Goal: Task Accomplishment & Management: Complete application form

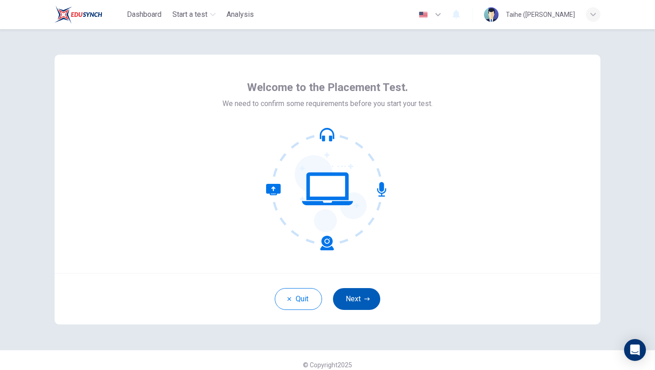
click at [350, 300] on button "Next" at bounding box center [356, 299] width 47 height 22
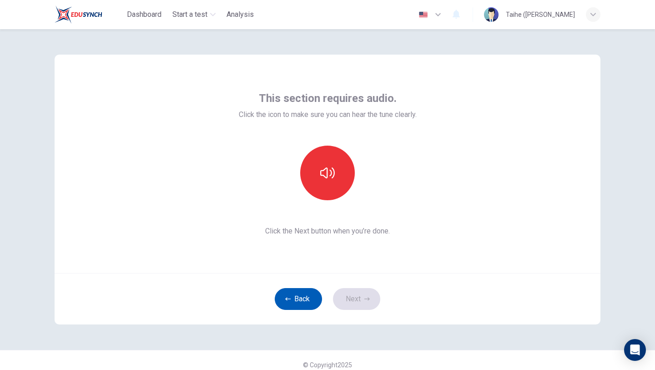
click at [306, 296] on button "Back" at bounding box center [298, 299] width 47 height 22
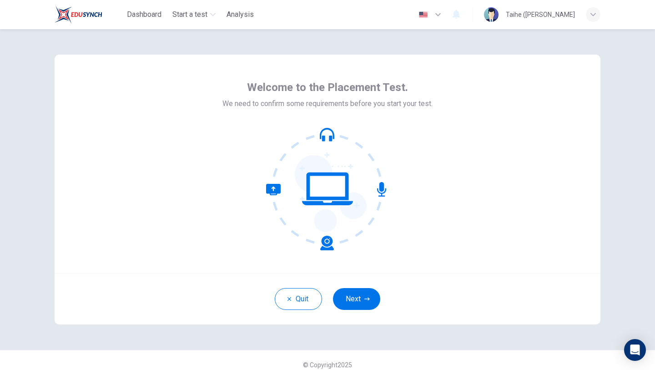
click at [356, 303] on button "Next" at bounding box center [356, 299] width 47 height 22
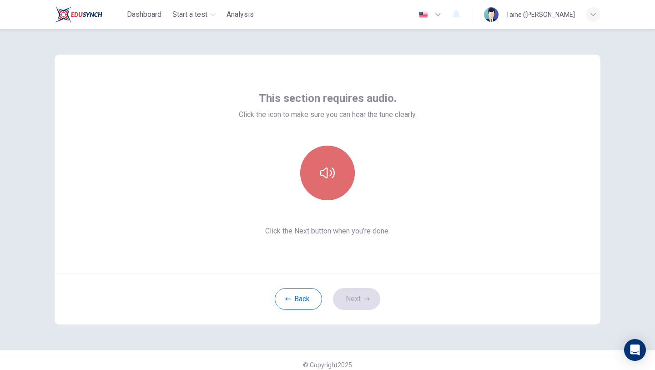
click at [341, 170] on button "button" at bounding box center [327, 172] width 55 height 55
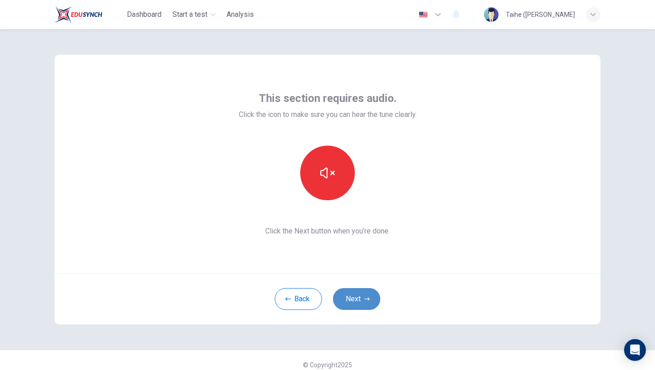
click at [364, 292] on button "Next" at bounding box center [356, 299] width 47 height 22
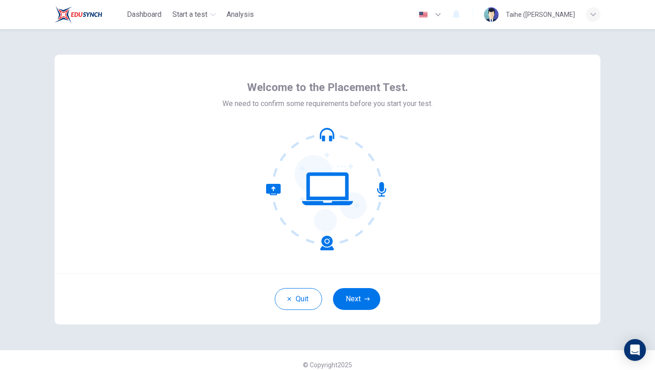
click at [364, 290] on button "Next" at bounding box center [356, 299] width 47 height 22
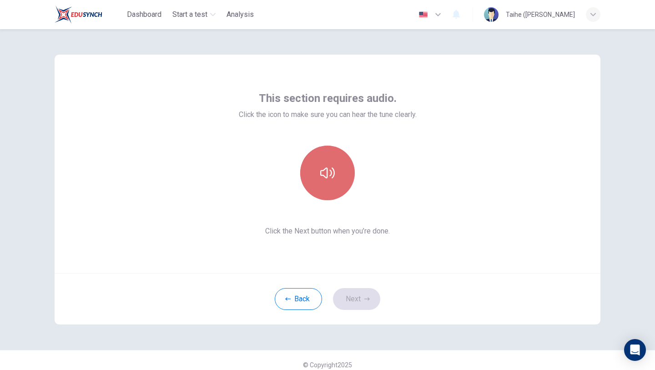
click at [338, 184] on button "button" at bounding box center [327, 172] width 55 height 55
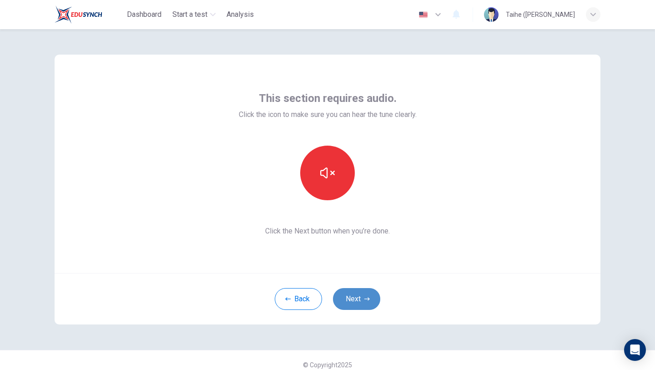
click at [358, 298] on button "Next" at bounding box center [356, 299] width 47 height 22
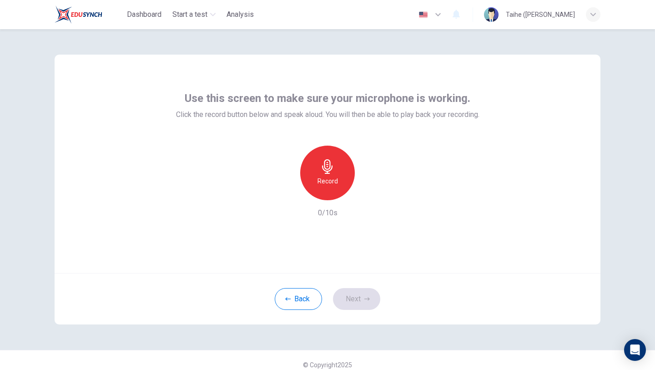
click at [335, 194] on div "Record" at bounding box center [327, 172] width 55 height 55
click at [330, 189] on div "Stop" at bounding box center [327, 172] width 55 height 55
click at [365, 308] on button "Next" at bounding box center [356, 299] width 47 height 22
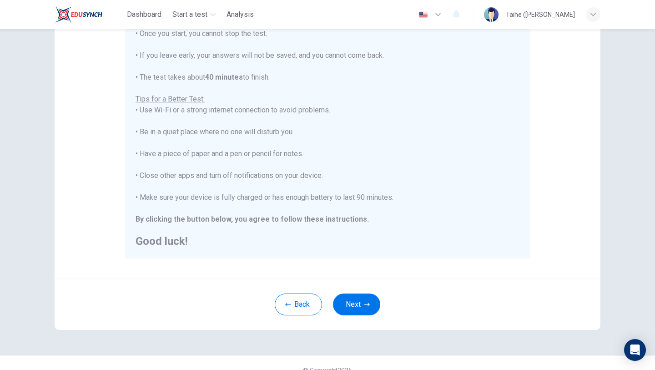
scroll to position [136, 0]
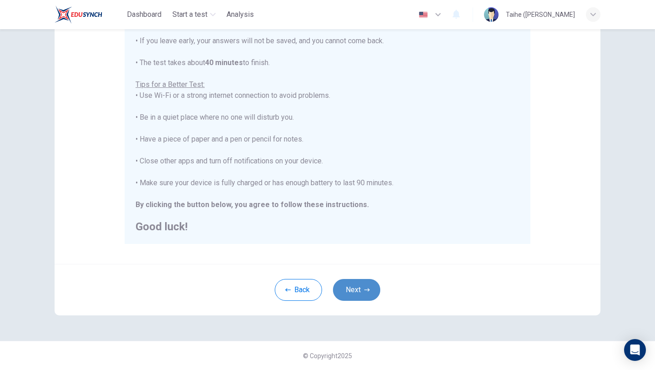
click at [368, 290] on icon "button" at bounding box center [366, 289] width 5 height 3
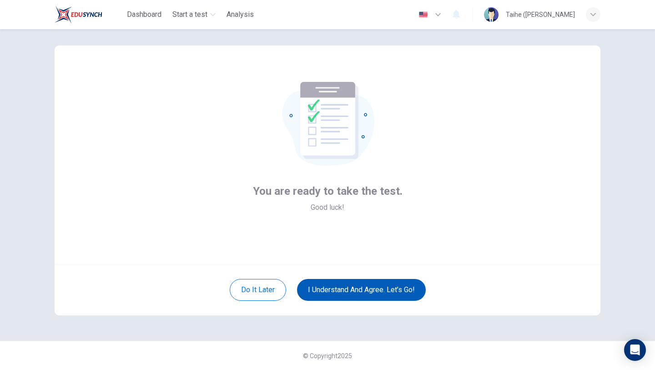
scroll to position [9, 0]
click at [368, 289] on button "I understand and agree. Let’s go!" at bounding box center [361, 290] width 129 height 22
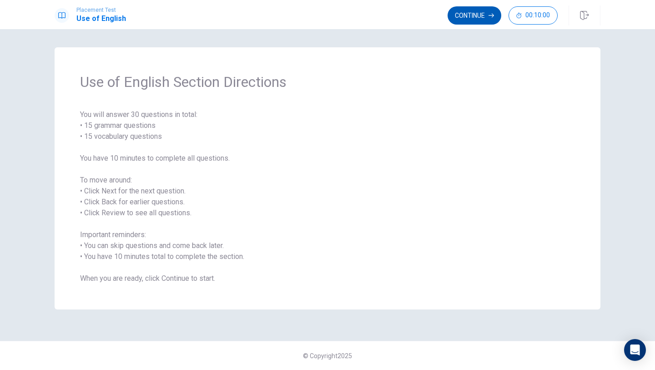
click at [481, 21] on button "Continue" at bounding box center [474, 15] width 54 height 18
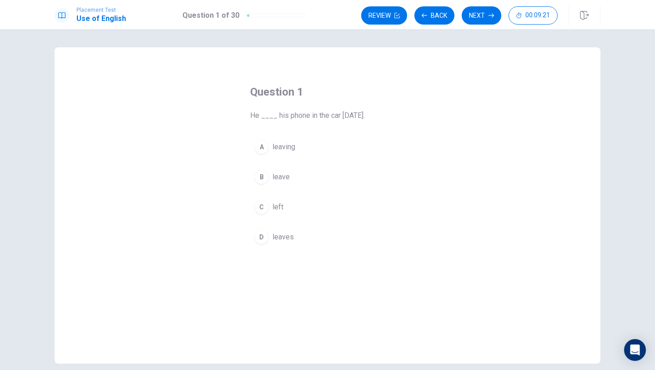
click at [274, 236] on span "leaves" at bounding box center [282, 236] width 21 height 11
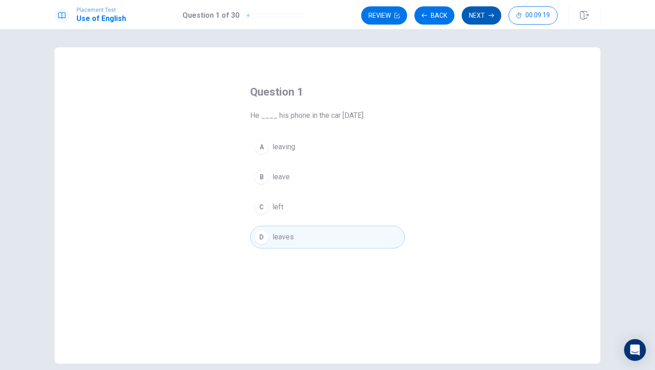
click at [484, 23] on button "Next" at bounding box center [481, 15] width 40 height 18
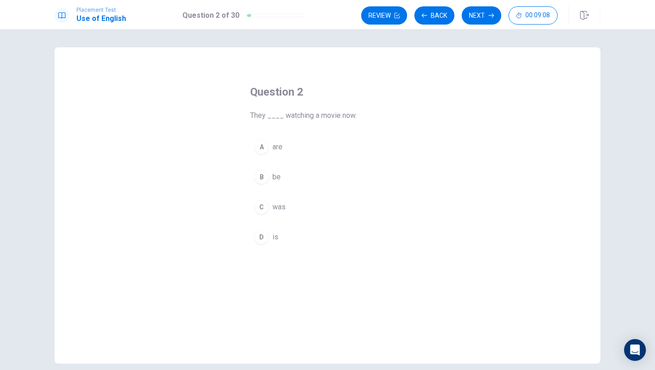
click at [261, 151] on div "A" at bounding box center [261, 147] width 15 height 15
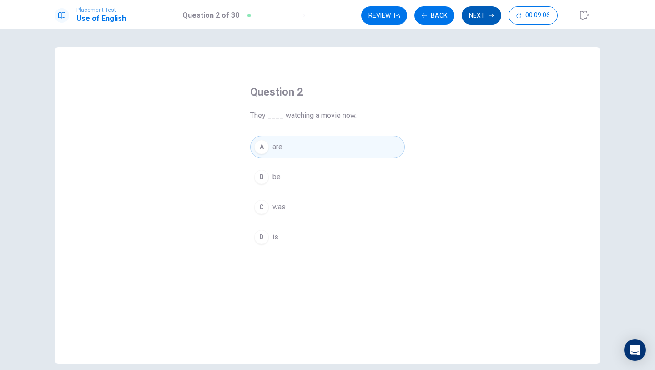
click at [489, 14] on icon "button" at bounding box center [490, 15] width 5 height 5
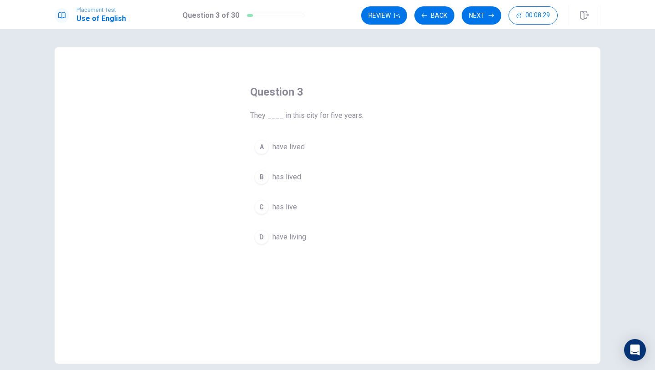
click at [265, 240] on div "D" at bounding box center [261, 237] width 15 height 15
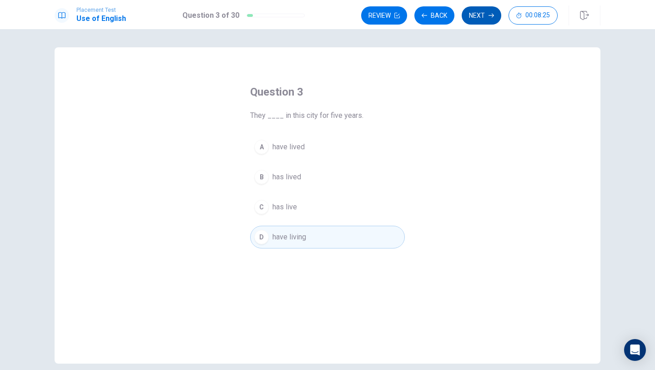
click at [483, 21] on button "Next" at bounding box center [481, 15] width 40 height 18
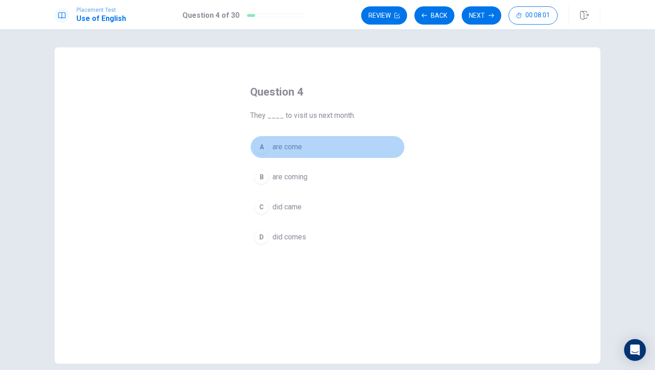
click at [289, 148] on span "are come" at bounding box center [287, 146] width 30 height 11
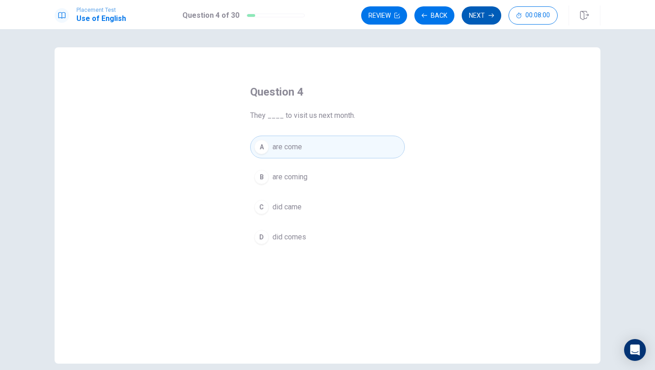
click at [475, 21] on button "Next" at bounding box center [481, 15] width 40 height 18
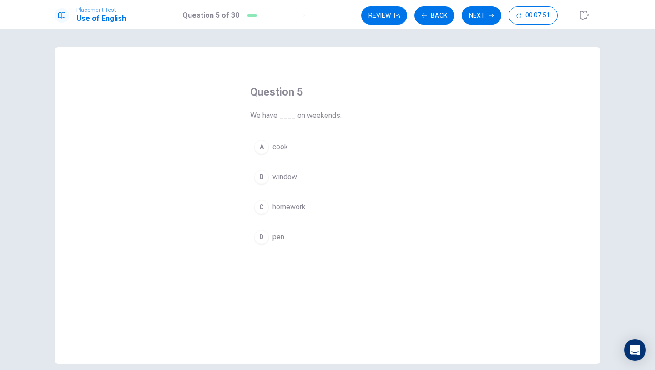
click at [288, 209] on span "homework" at bounding box center [288, 206] width 33 height 11
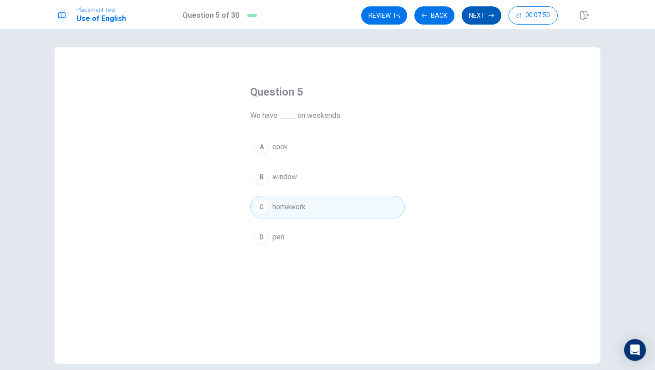
click at [492, 16] on icon "button" at bounding box center [490, 16] width 5 height 4
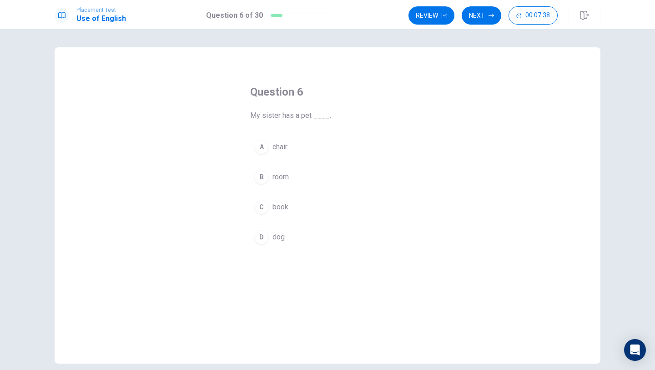
click at [267, 263] on div "Question 6 My sister has a pet ____. A chair B room C book D dog" at bounding box center [327, 216] width 191 height 293
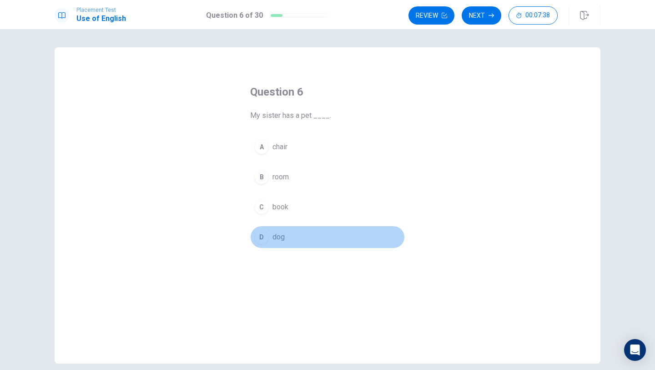
click at [282, 237] on span "dog" at bounding box center [278, 236] width 12 height 11
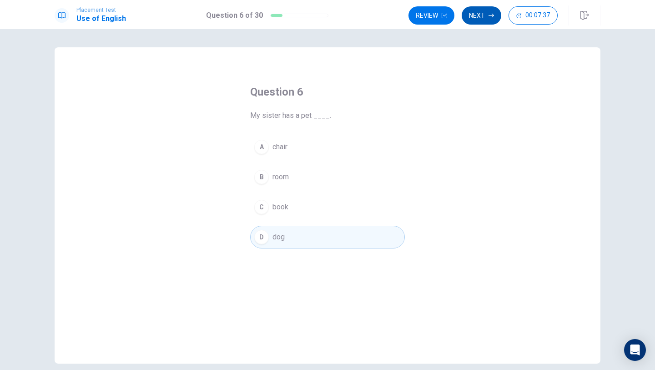
click at [479, 13] on button "Next" at bounding box center [481, 15] width 40 height 18
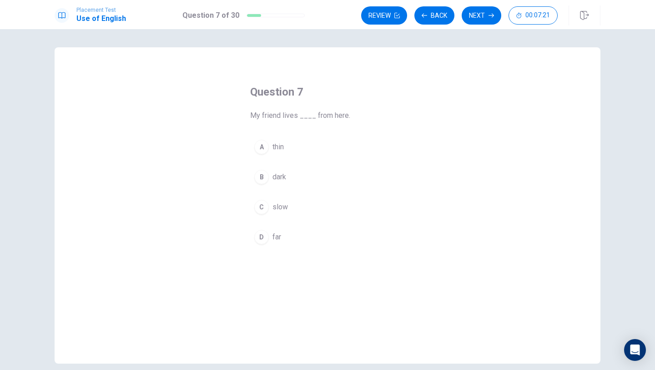
click at [272, 149] on span "thin" at bounding box center [277, 146] width 11 height 11
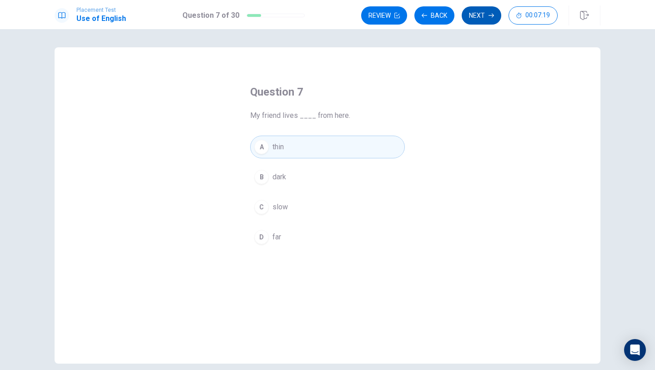
click at [486, 14] on button "Next" at bounding box center [481, 15] width 40 height 18
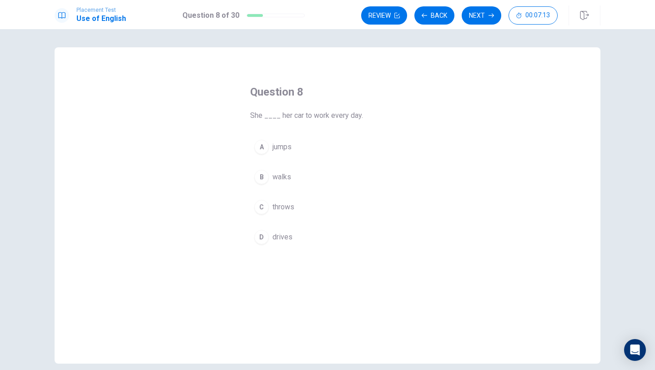
click at [275, 246] on button "D drives" at bounding box center [327, 237] width 155 height 23
click at [481, 18] on button "Next" at bounding box center [481, 15] width 40 height 18
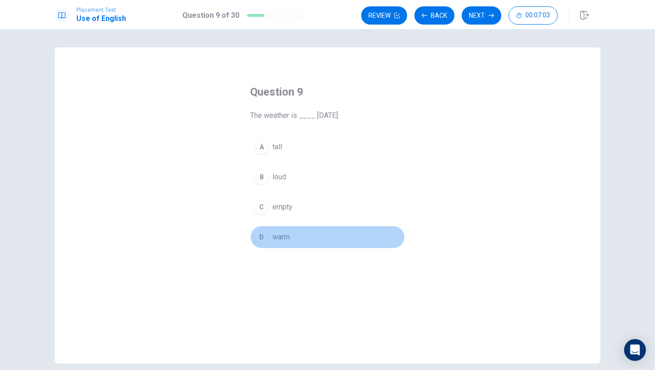
click at [283, 239] on span "warm" at bounding box center [280, 236] width 17 height 11
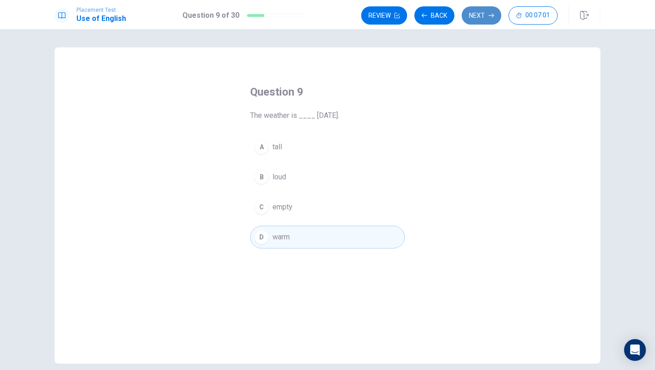
click at [487, 15] on button "Next" at bounding box center [481, 15] width 40 height 18
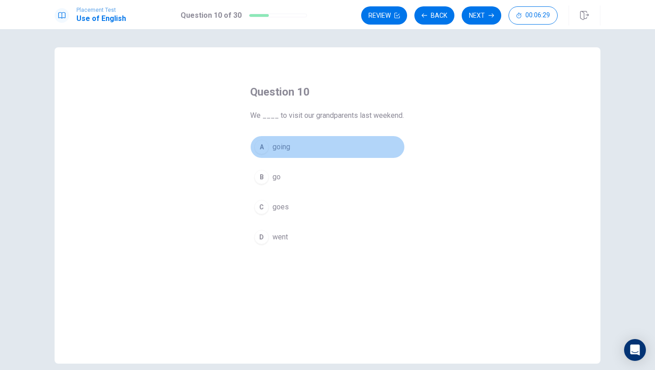
click at [298, 149] on button "A going" at bounding box center [327, 146] width 155 height 23
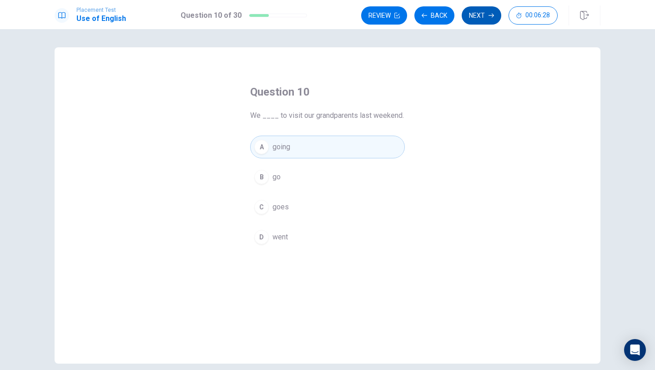
click at [476, 23] on button "Next" at bounding box center [481, 15] width 40 height 18
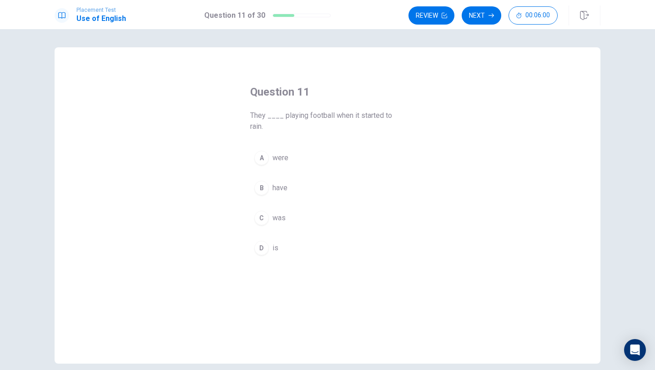
click at [289, 186] on button "B have" at bounding box center [327, 187] width 155 height 23
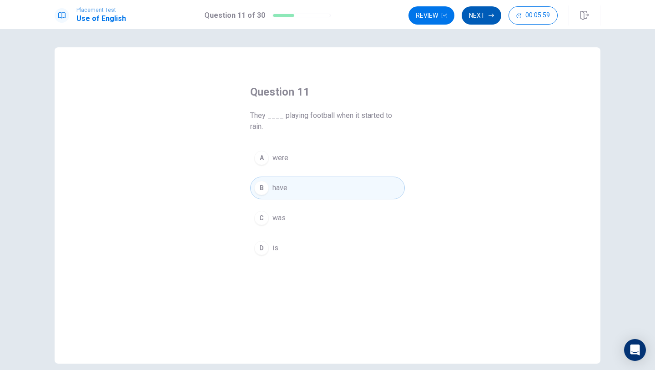
click at [479, 19] on button "Next" at bounding box center [481, 15] width 40 height 18
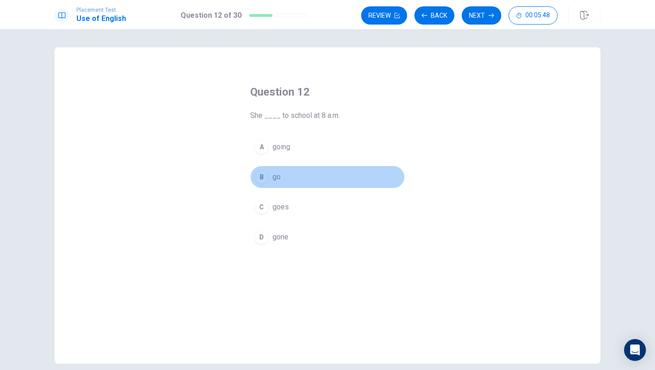
click at [294, 180] on button "B go" at bounding box center [327, 176] width 155 height 23
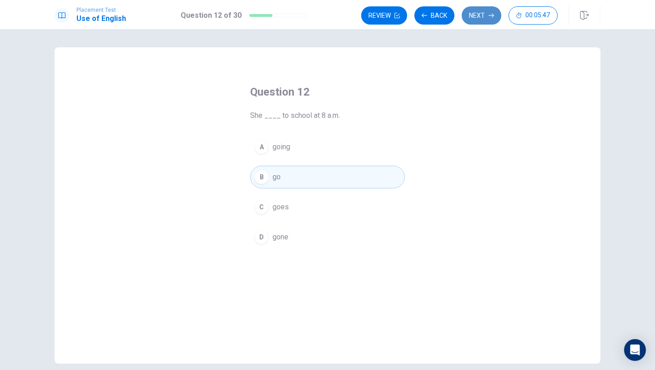
click at [472, 23] on button "Next" at bounding box center [481, 15] width 40 height 18
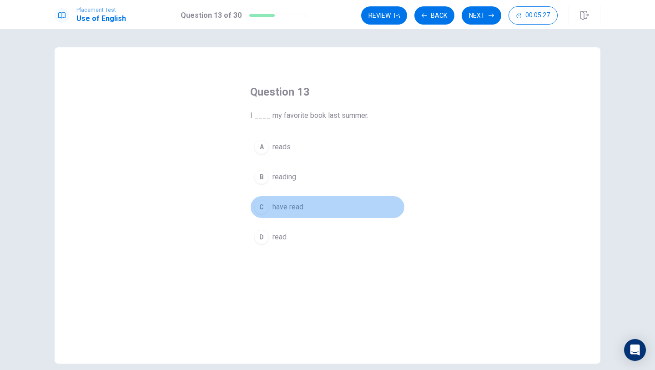
click at [298, 206] on span "have read" at bounding box center [287, 206] width 31 height 11
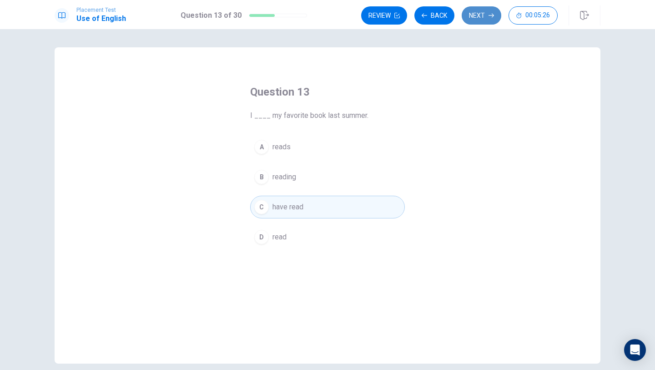
click at [488, 13] on icon "button" at bounding box center [490, 15] width 5 height 5
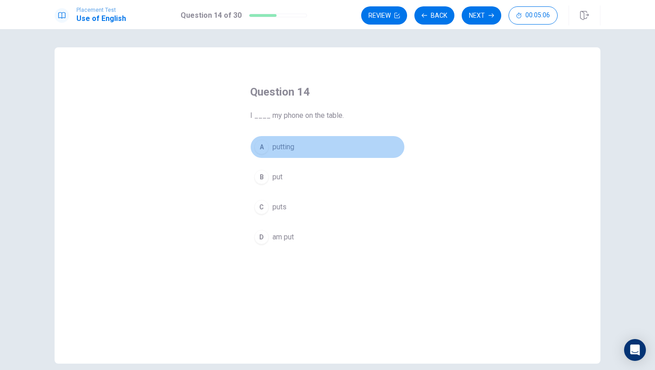
click at [302, 147] on button "A putting" at bounding box center [327, 146] width 155 height 23
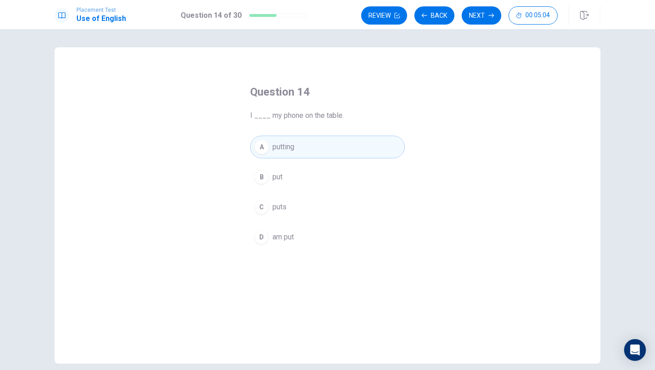
click at [371, 161] on div "A putting B put C puts D am put" at bounding box center [327, 191] width 155 height 113
click at [371, 164] on div "A putting B put C puts D am put" at bounding box center [327, 191] width 155 height 113
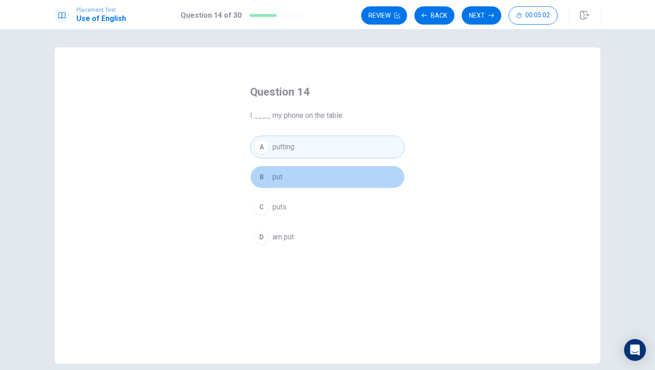
click at [370, 167] on button "B put" at bounding box center [327, 176] width 155 height 23
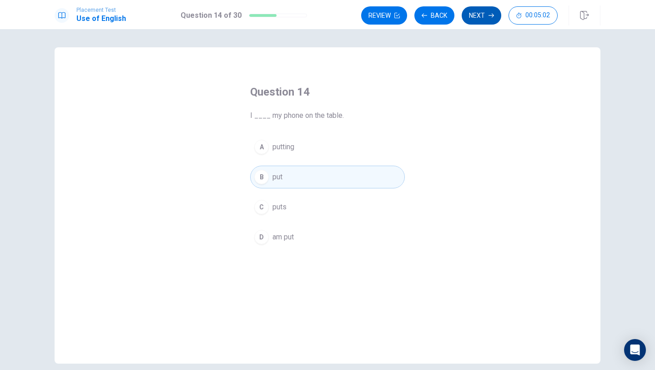
click at [476, 19] on button "Next" at bounding box center [481, 15] width 40 height 18
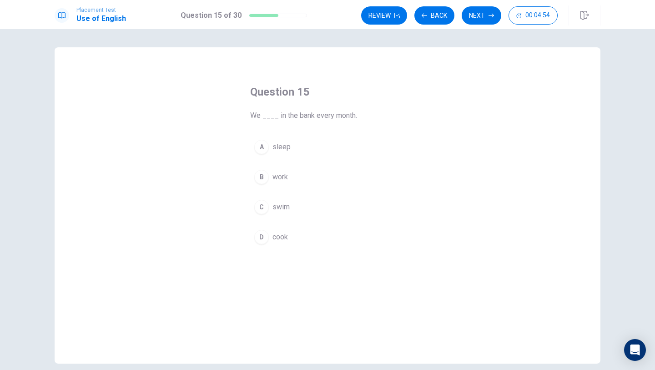
click at [298, 173] on button "B work" at bounding box center [327, 176] width 155 height 23
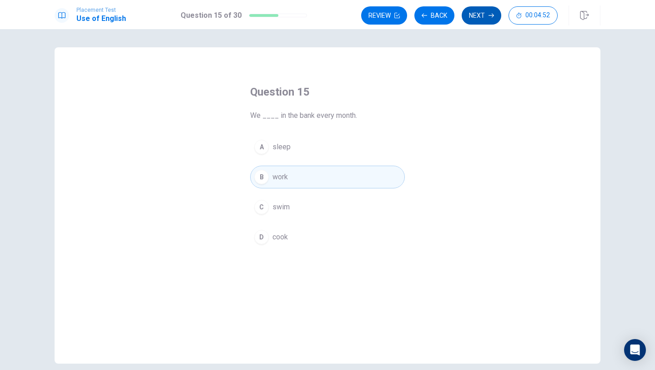
click at [472, 14] on button "Next" at bounding box center [481, 15] width 40 height 18
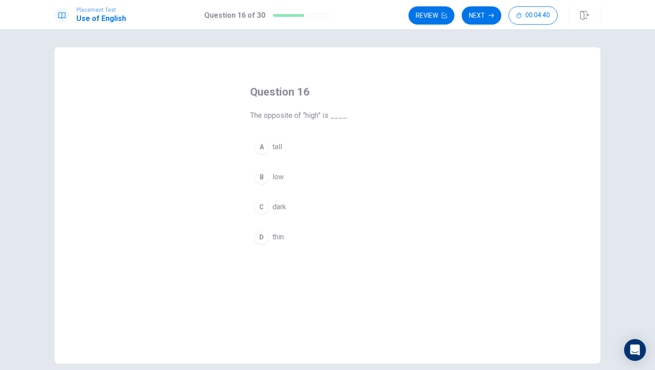
click at [277, 180] on span "low" at bounding box center [277, 176] width 11 height 11
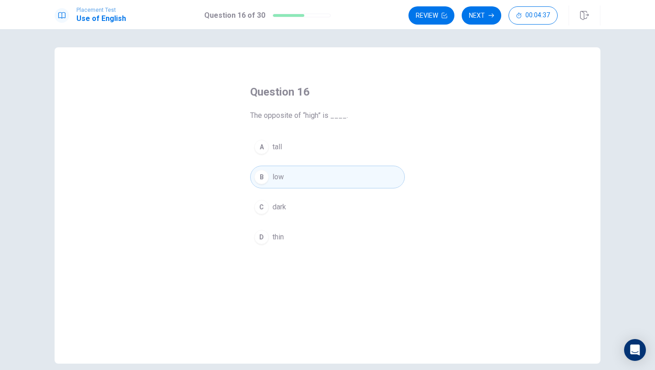
click at [494, 21] on button "Next" at bounding box center [481, 15] width 40 height 18
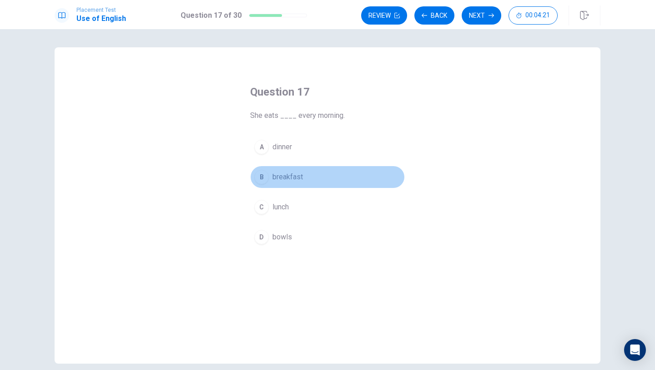
click at [290, 173] on span "breakfast" at bounding box center [287, 176] width 30 height 11
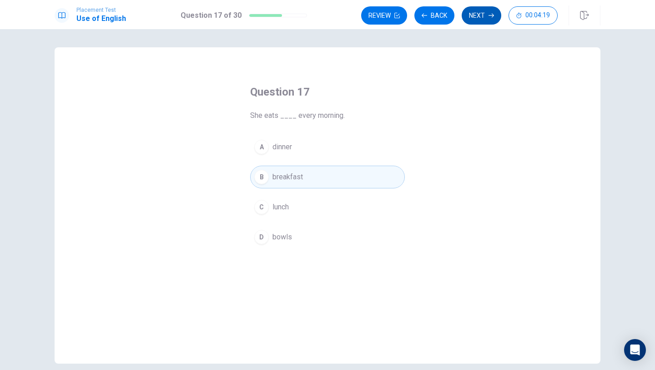
click at [490, 10] on button "Next" at bounding box center [481, 15] width 40 height 18
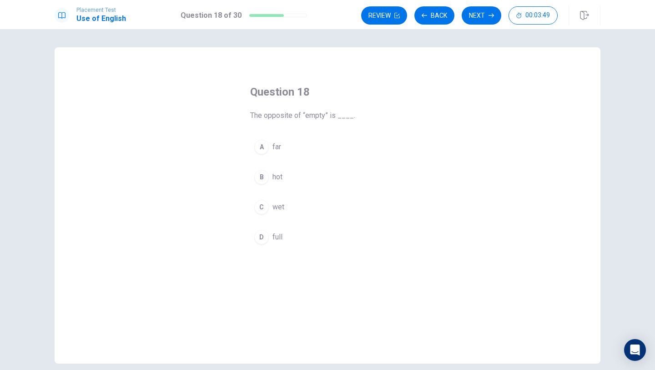
click at [292, 234] on button "D full" at bounding box center [327, 237] width 155 height 23
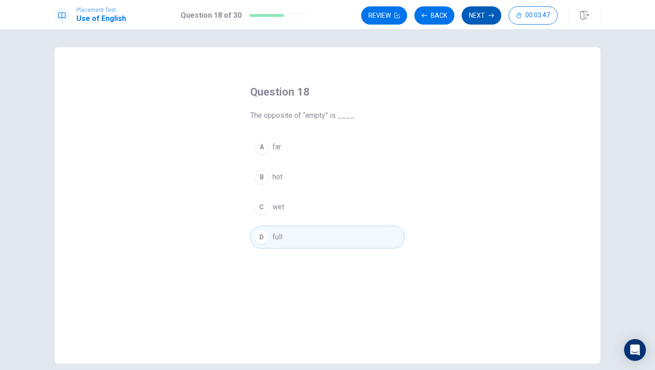
click at [486, 19] on button "Next" at bounding box center [481, 15] width 40 height 18
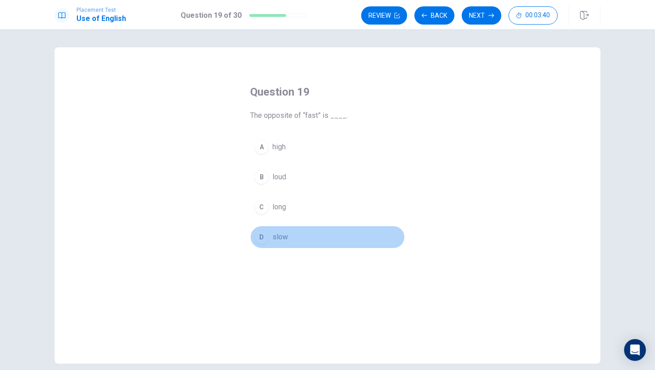
click at [262, 242] on div "D" at bounding box center [261, 237] width 15 height 15
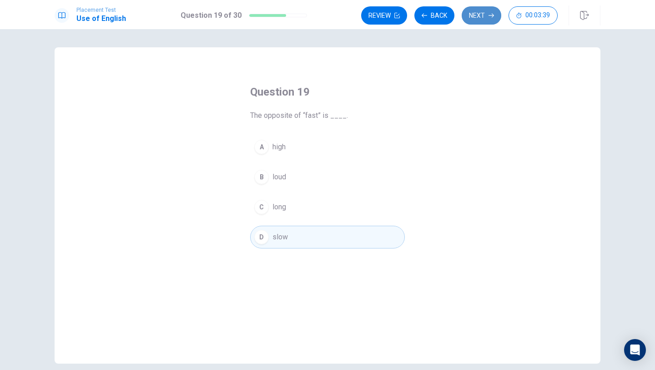
click at [476, 12] on button "Next" at bounding box center [481, 15] width 40 height 18
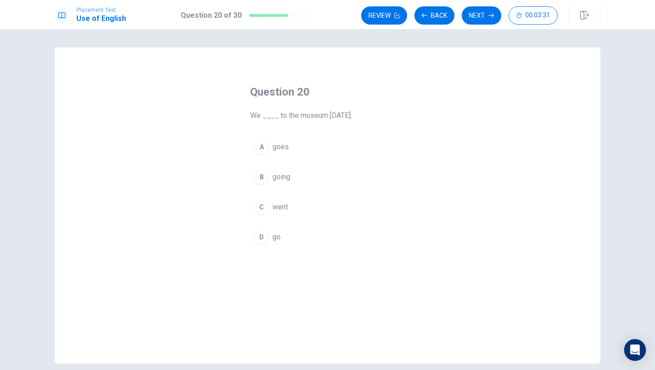
click at [281, 178] on span "going" at bounding box center [281, 176] width 18 height 11
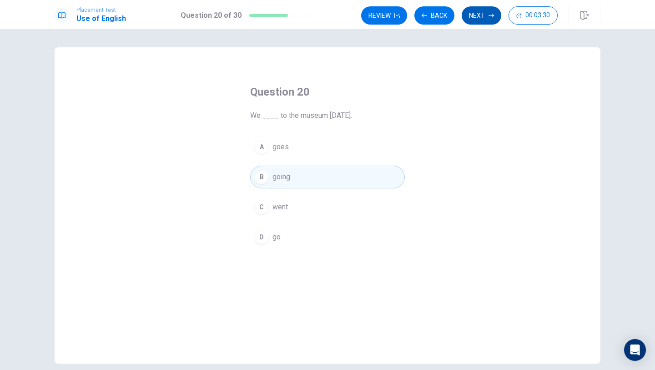
click at [491, 24] on button "Next" at bounding box center [481, 15] width 40 height 18
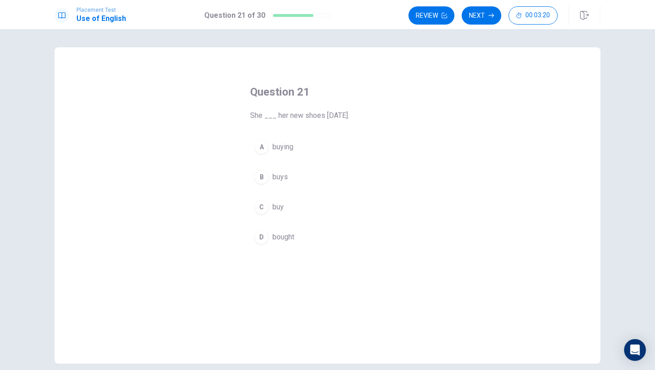
click at [267, 152] on button "A buying" at bounding box center [327, 146] width 155 height 23
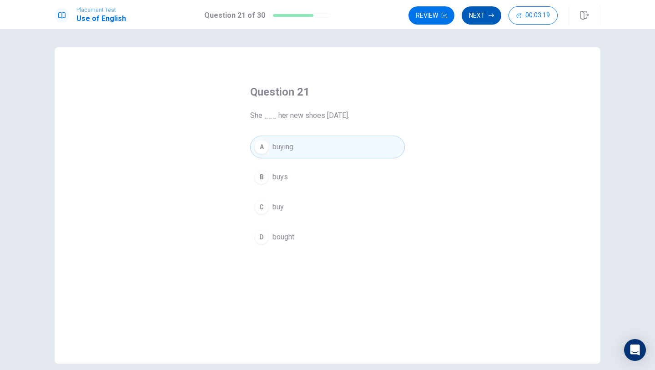
click at [491, 23] on button "Next" at bounding box center [481, 15] width 40 height 18
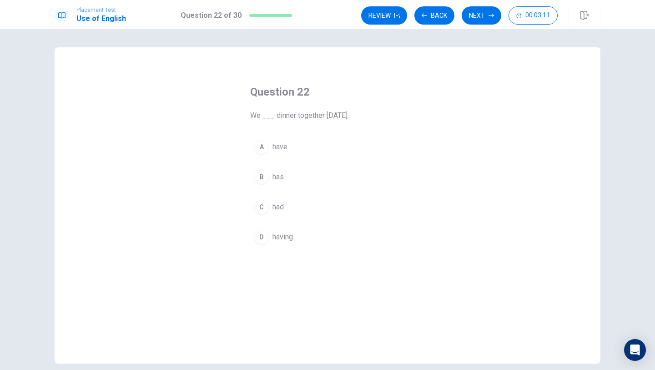
click at [266, 239] on div "D" at bounding box center [261, 237] width 15 height 15
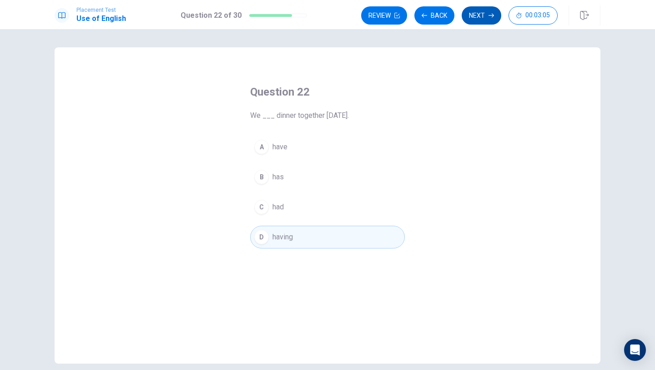
click at [481, 14] on button "Next" at bounding box center [481, 15] width 40 height 18
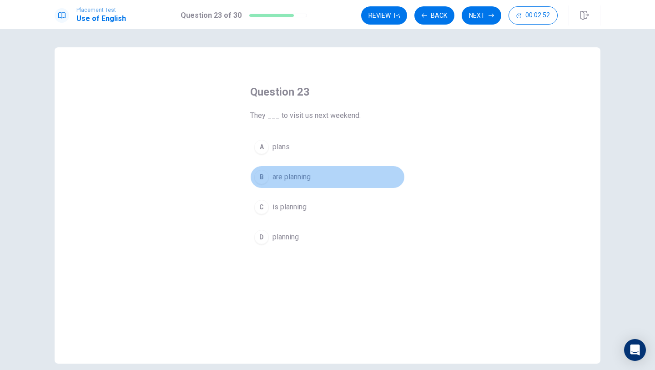
click at [310, 178] on span "are planning" at bounding box center [291, 176] width 38 height 11
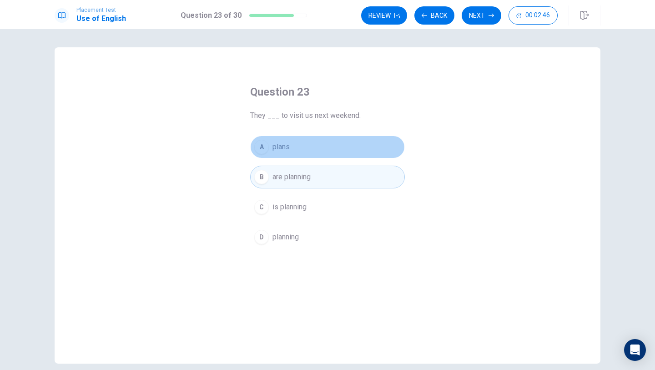
click at [339, 152] on button "A plans" at bounding box center [327, 146] width 155 height 23
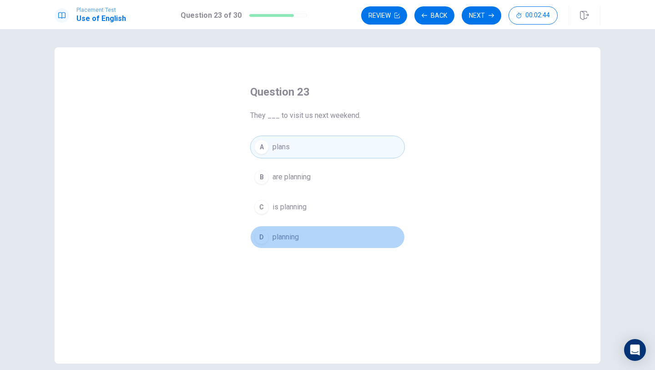
click at [313, 242] on button "D planning" at bounding box center [327, 237] width 155 height 23
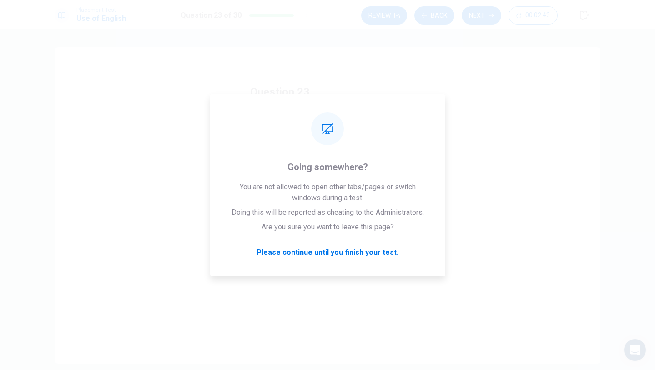
click at [485, 16] on button "Next" at bounding box center [481, 15] width 40 height 18
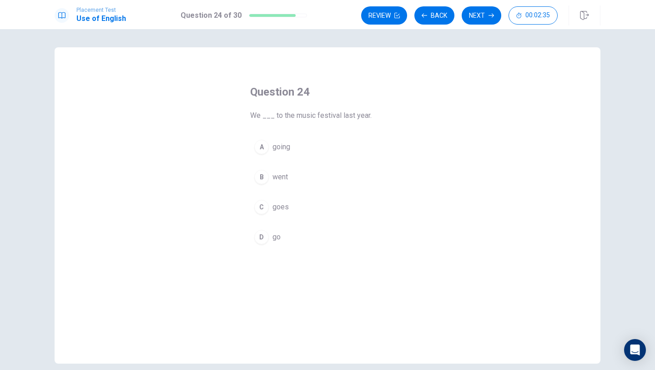
click at [262, 146] on div "A" at bounding box center [261, 147] width 15 height 15
click at [481, 25] on div "Review Back Next 00:02:32" at bounding box center [480, 15] width 239 height 20
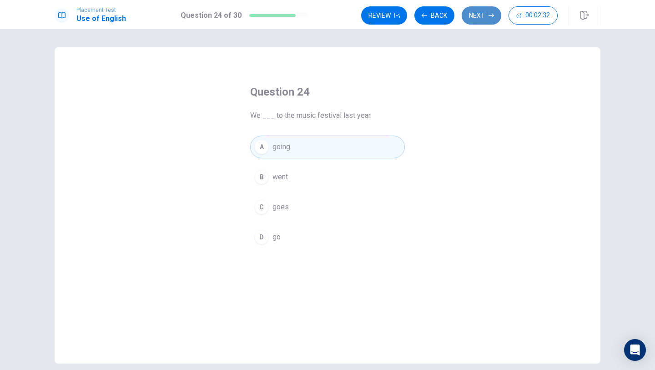
click at [485, 21] on button "Next" at bounding box center [481, 15] width 40 height 18
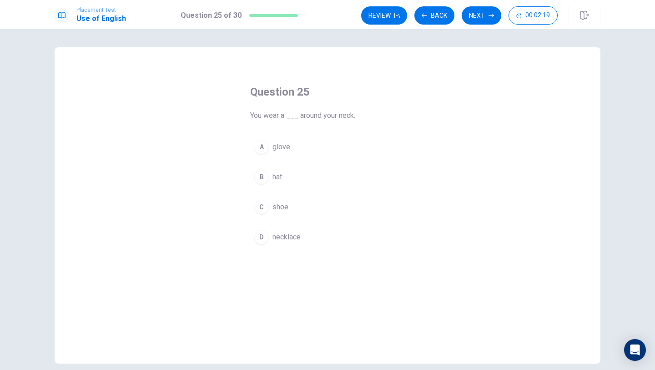
click at [286, 237] on span "necklace" at bounding box center [286, 236] width 28 height 11
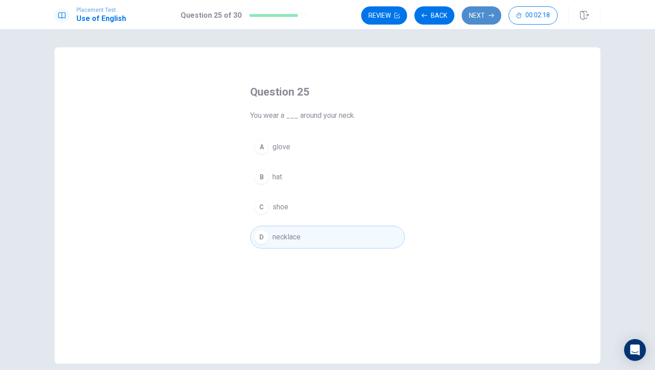
click at [479, 22] on button "Next" at bounding box center [481, 15] width 40 height 18
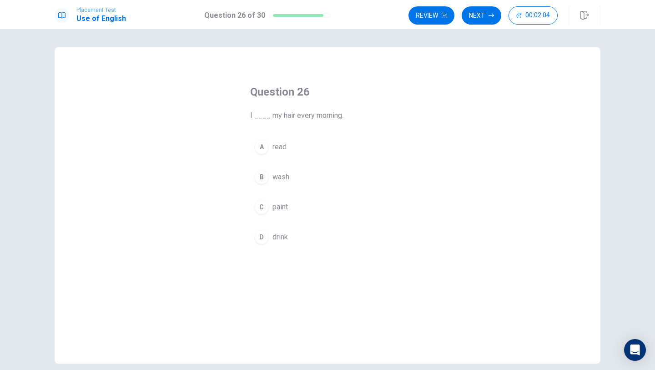
click at [298, 181] on button "B wash" at bounding box center [327, 176] width 155 height 23
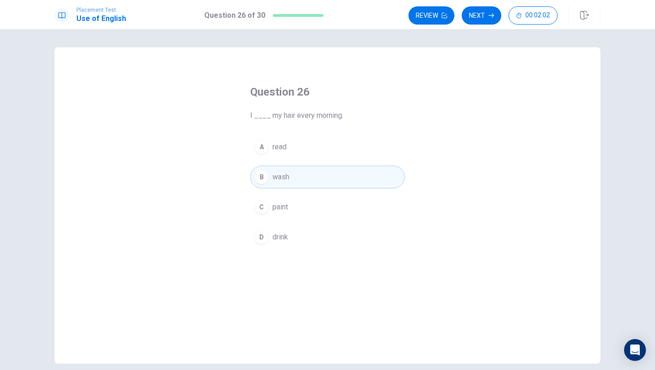
click at [494, 20] on button "Next" at bounding box center [481, 15] width 40 height 18
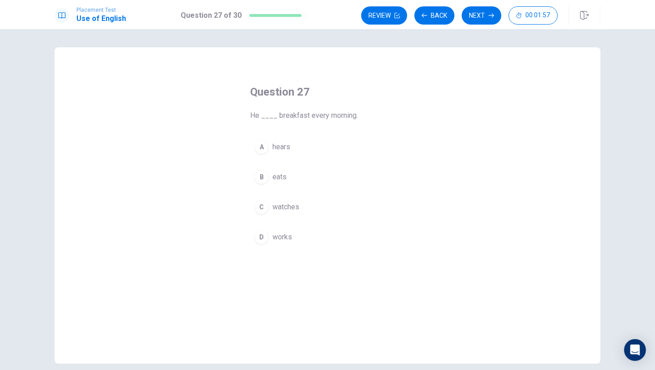
click at [334, 170] on button "B eats" at bounding box center [327, 176] width 155 height 23
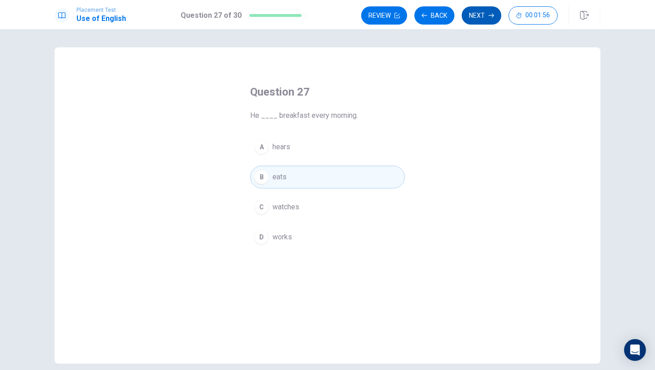
click at [485, 14] on button "Next" at bounding box center [481, 15] width 40 height 18
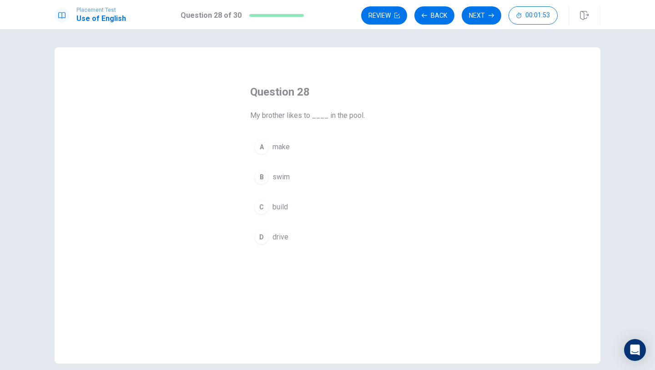
click at [331, 178] on button "B swim" at bounding box center [327, 176] width 155 height 23
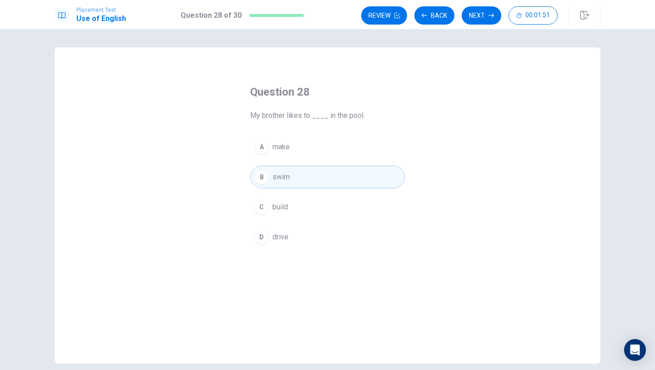
click at [489, 20] on button "Next" at bounding box center [481, 15] width 40 height 18
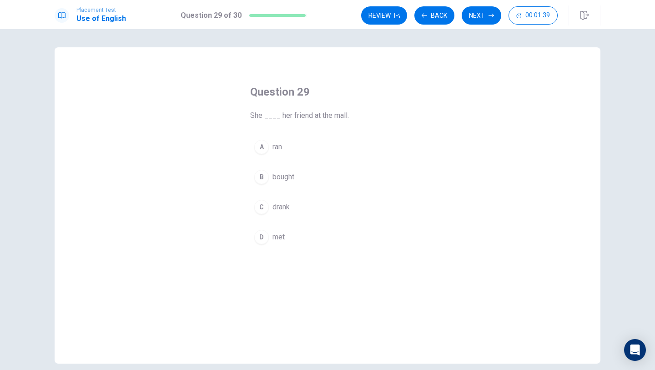
click at [301, 175] on button "B bought" at bounding box center [327, 176] width 155 height 23
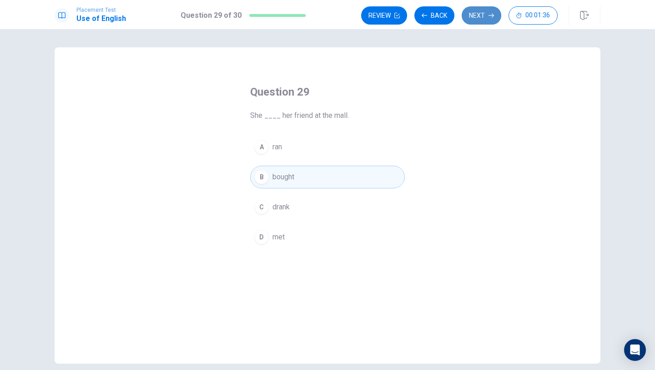
click at [495, 16] on button "Next" at bounding box center [481, 15] width 40 height 18
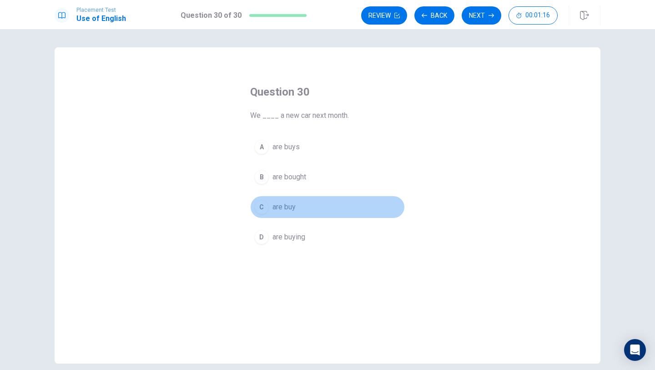
click at [306, 212] on button "C are buy" at bounding box center [327, 207] width 155 height 23
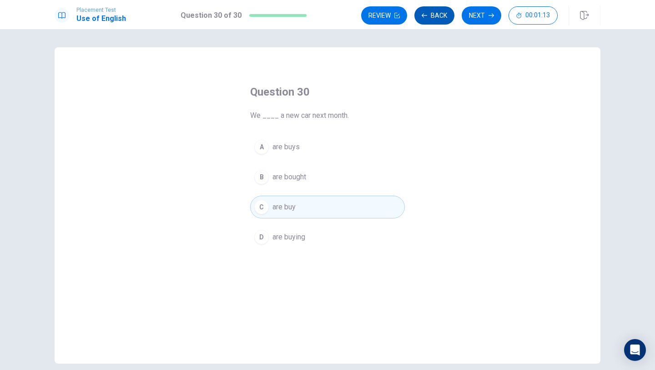
click at [451, 13] on button "Back" at bounding box center [434, 15] width 40 height 18
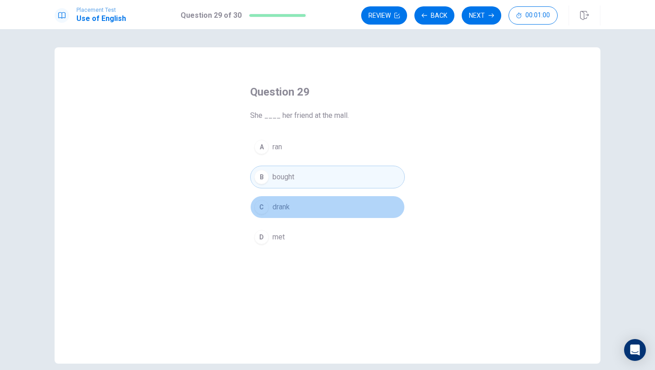
click at [356, 198] on button "C drank" at bounding box center [327, 207] width 155 height 23
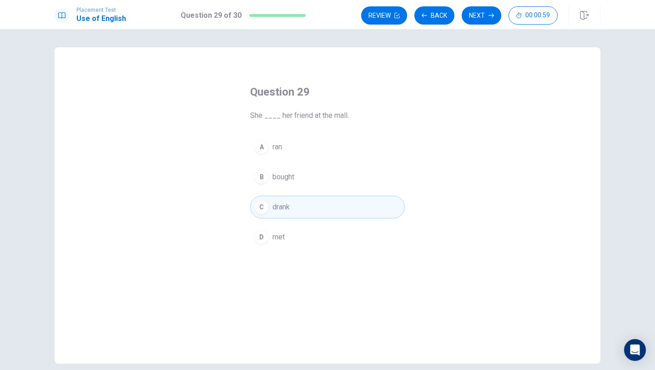
click at [347, 240] on button "D met" at bounding box center [327, 237] width 155 height 23
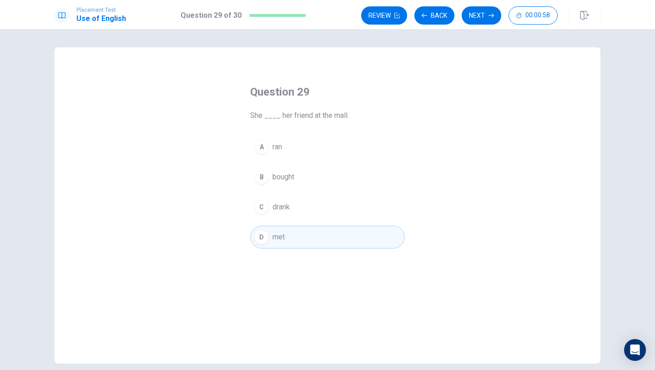
click at [496, 12] on button "Next" at bounding box center [481, 15] width 40 height 18
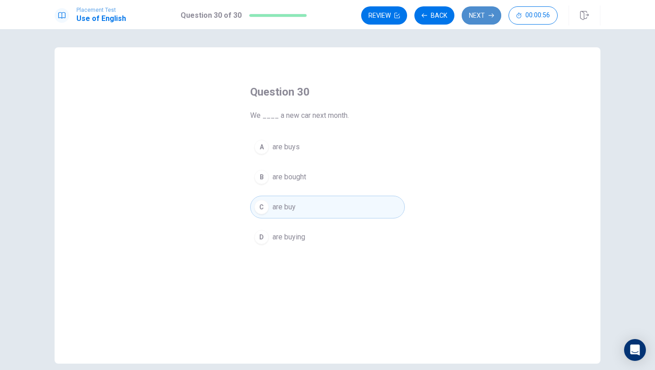
click at [491, 17] on icon "button" at bounding box center [490, 15] width 5 height 5
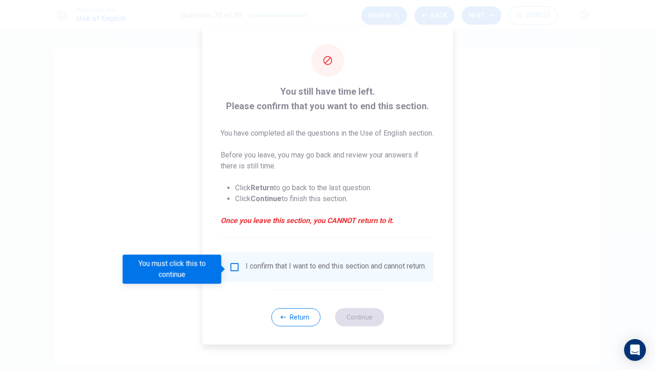
click at [233, 272] on input "You must click this to continue" at bounding box center [234, 266] width 11 height 11
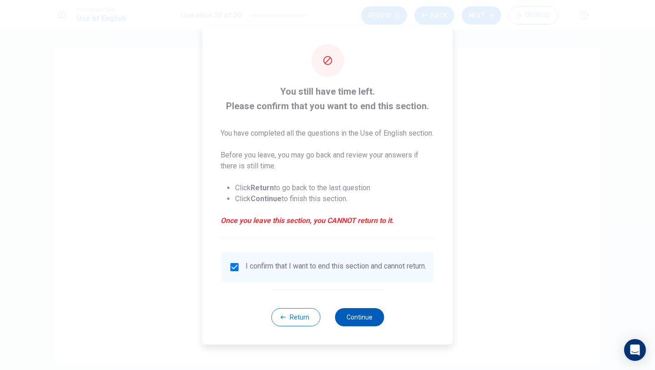
click at [361, 334] on div "Return Continue" at bounding box center [327, 316] width 113 height 55
click at [363, 326] on button "Continue" at bounding box center [359, 317] width 49 height 18
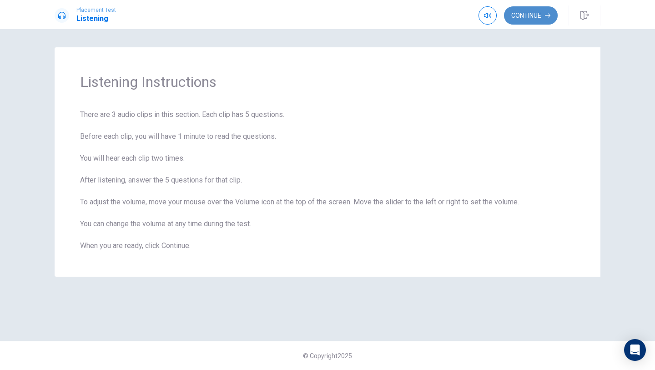
click at [534, 14] on button "Continue" at bounding box center [531, 15] width 54 height 18
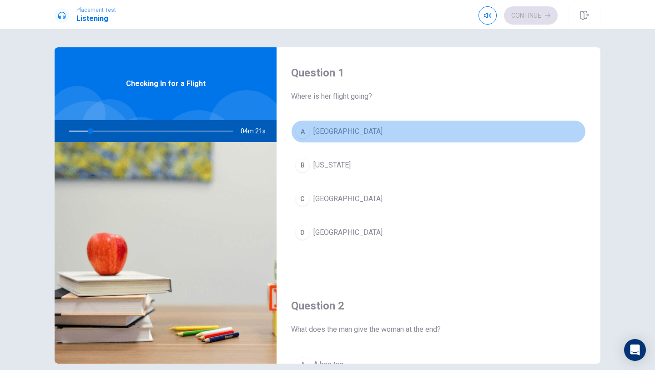
click at [306, 128] on div "A" at bounding box center [302, 131] width 15 height 15
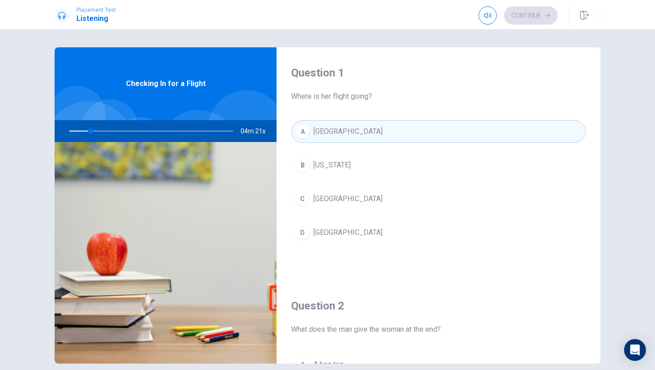
click at [312, 157] on button "B [US_STATE]" at bounding box center [438, 165] width 295 height 23
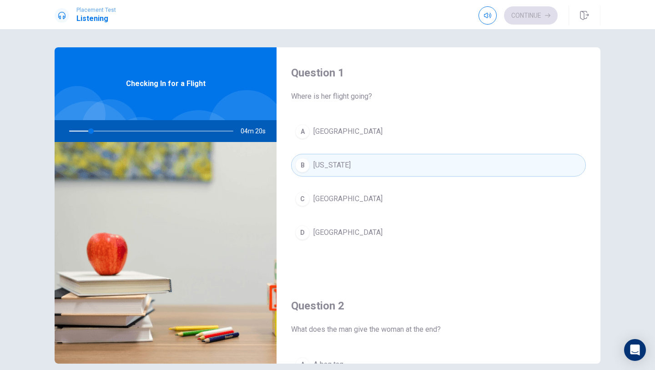
click at [316, 186] on div "A [GEOGRAPHIC_DATA] B [US_STATE] C [GEOGRAPHIC_DATA] D [GEOGRAPHIC_DATA]" at bounding box center [438, 191] width 295 height 142
click at [316, 201] on span "[GEOGRAPHIC_DATA]" at bounding box center [347, 198] width 69 height 11
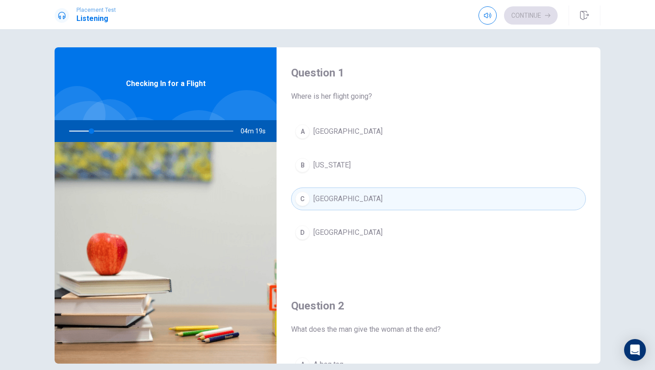
click at [316, 223] on button "D [GEOGRAPHIC_DATA]" at bounding box center [438, 232] width 295 height 23
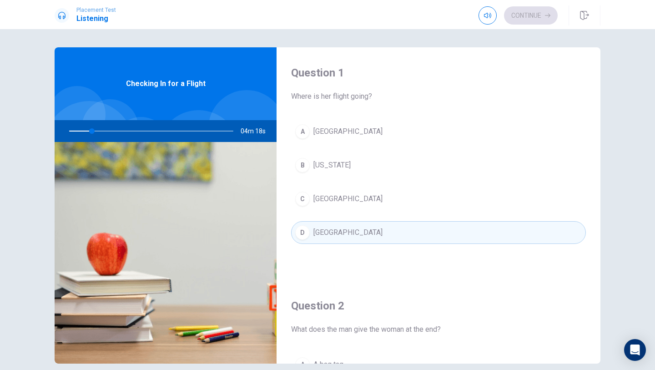
click at [100, 131] on div at bounding box center [149, 131] width 182 height 22
click at [101, 133] on div at bounding box center [149, 131] width 182 height 22
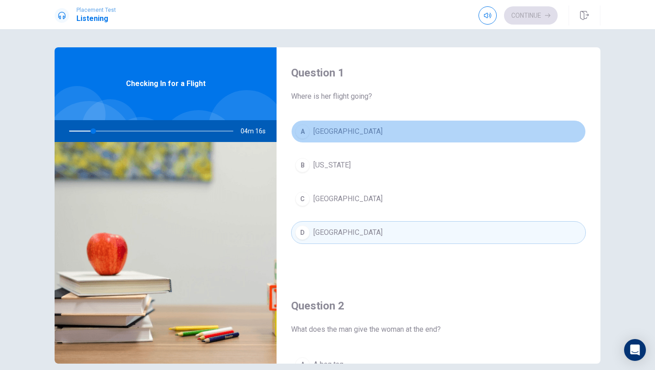
click at [336, 132] on span "[GEOGRAPHIC_DATA]" at bounding box center [347, 131] width 69 height 11
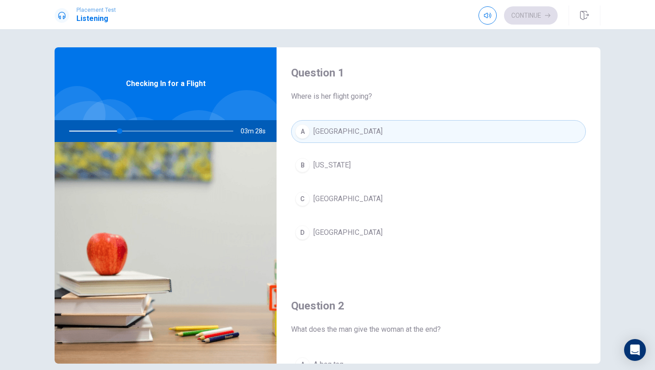
click at [354, 233] on button "D [GEOGRAPHIC_DATA]" at bounding box center [438, 232] width 295 height 23
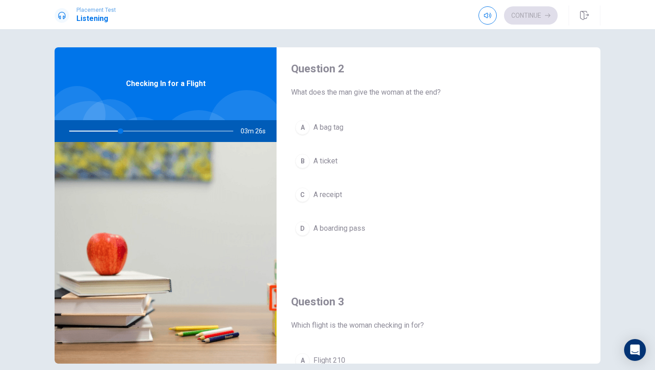
scroll to position [243, 0]
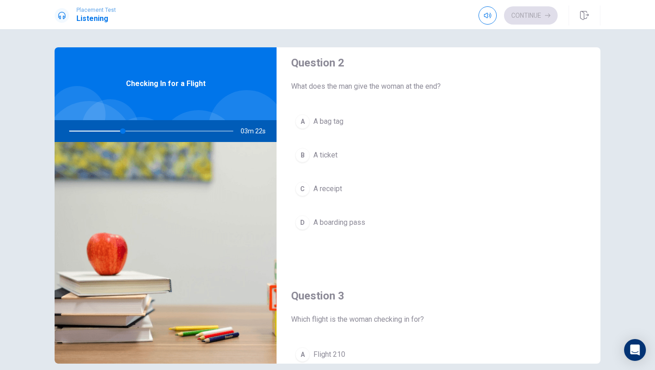
click at [357, 222] on span "A boarding pass" at bounding box center [339, 222] width 52 height 11
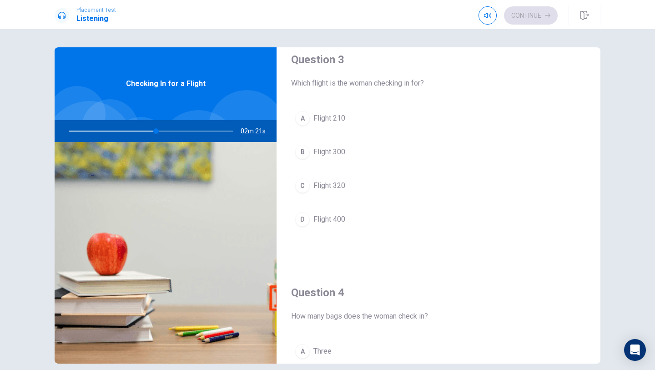
scroll to position [480, 0]
click at [236, 90] on div "Checking In for a Flight" at bounding box center [166, 83] width 222 height 73
click at [177, 84] on span "Checking In for a Flight" at bounding box center [166, 83] width 80 height 11
click at [207, 90] on div "Checking In for a Flight" at bounding box center [166, 83] width 222 height 73
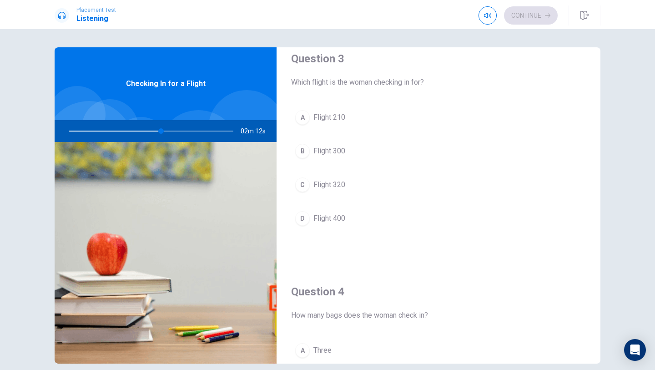
click at [207, 91] on div "Checking In for a Flight" at bounding box center [166, 83] width 222 height 73
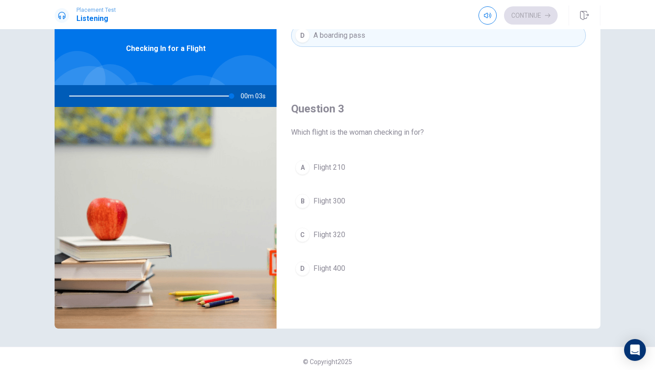
scroll to position [395, 0]
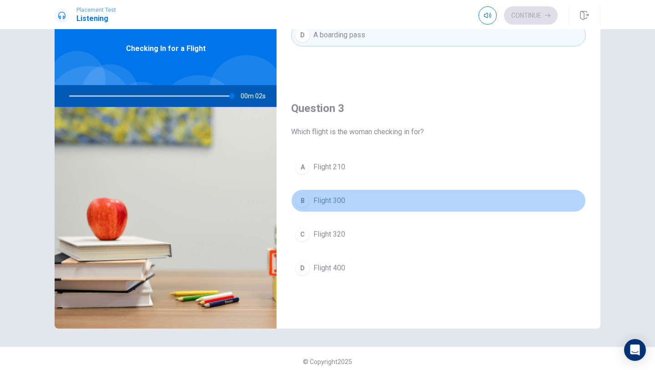
click at [418, 198] on button "B Flight 300" at bounding box center [438, 200] width 295 height 23
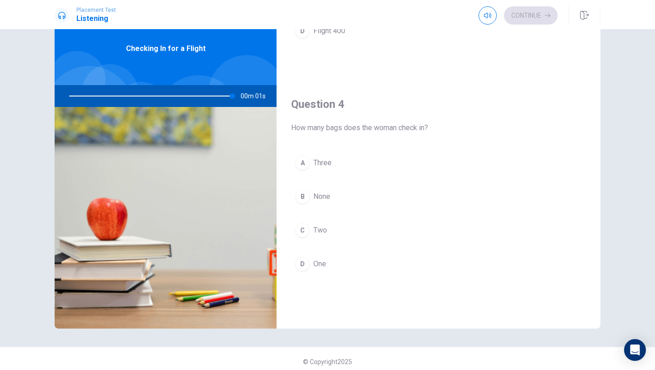
click at [417, 201] on button "B None" at bounding box center [438, 196] width 295 height 23
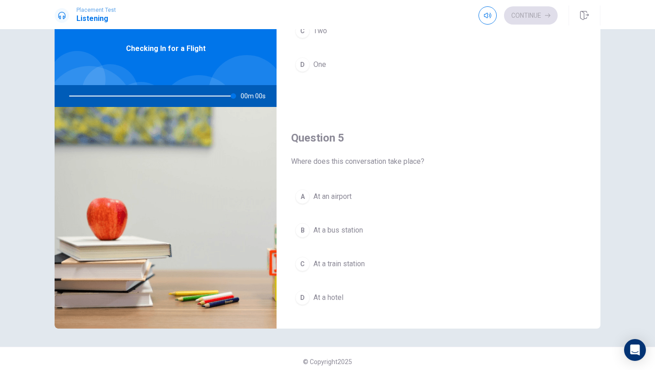
scroll to position [848, 0]
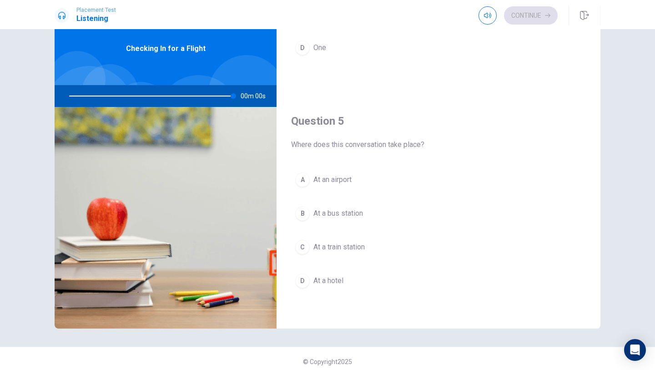
type input "0"
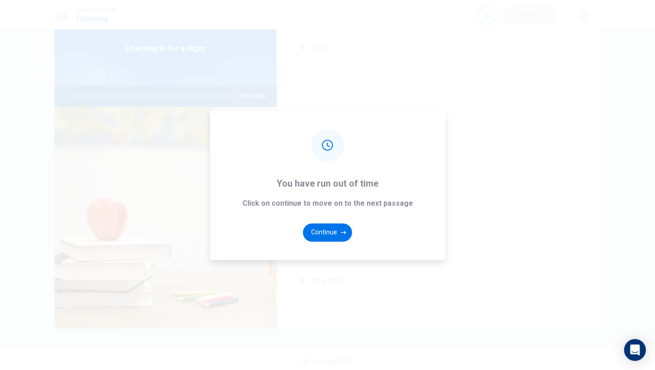
click at [416, 201] on div "You have run out of time Click on continue to move on to the next passage Conti…" at bounding box center [327, 184] width 235 height 149
click at [339, 229] on button "Continue" at bounding box center [327, 232] width 49 height 18
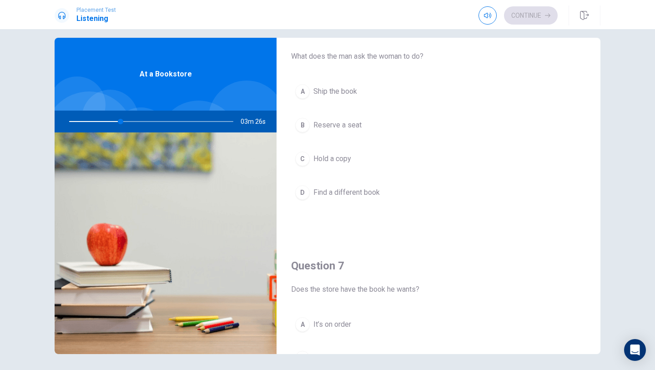
scroll to position [32, 0]
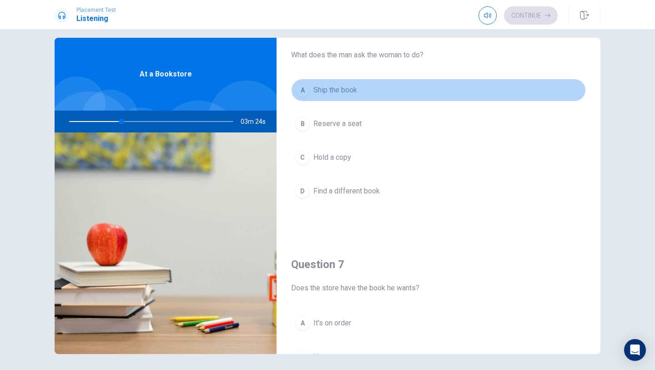
click at [380, 92] on button "A Ship the book" at bounding box center [438, 90] width 295 height 23
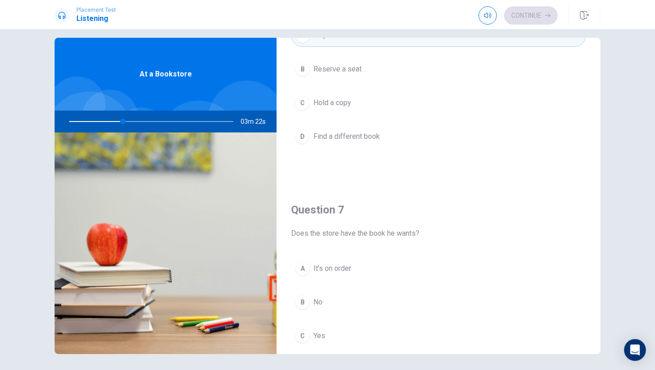
scroll to position [88, 0]
click at [372, 106] on button "C Hold a copy" at bounding box center [438, 101] width 295 height 23
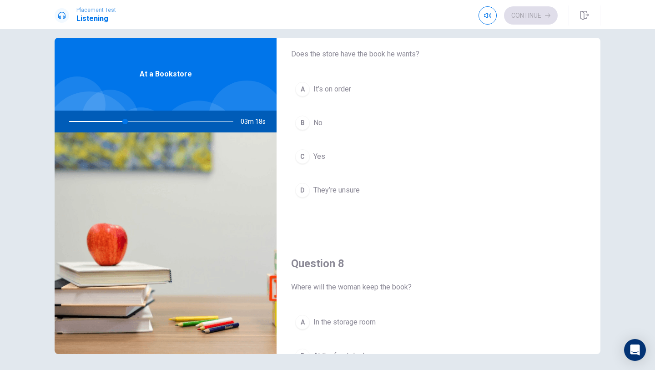
scroll to position [269, 0]
click at [366, 153] on button "C Yes" at bounding box center [438, 153] width 295 height 23
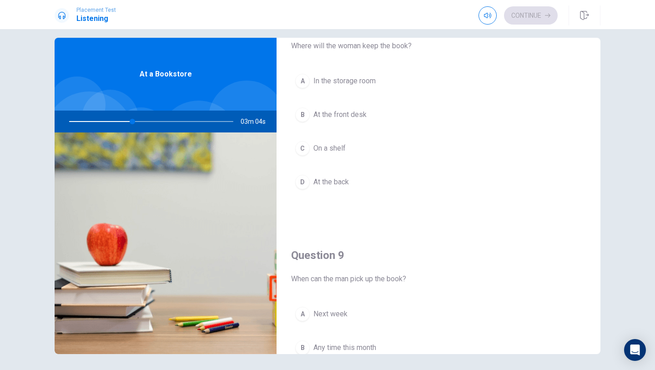
scroll to position [511, 0]
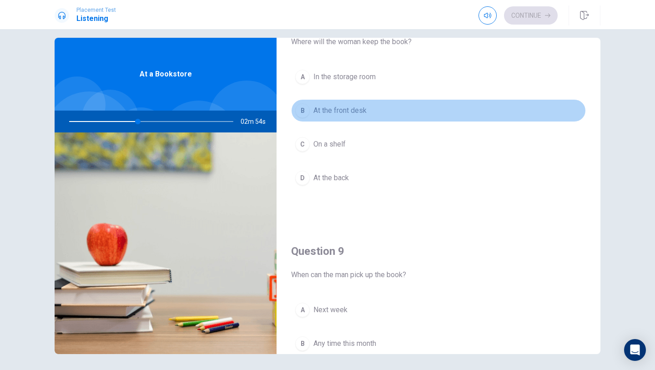
click at [378, 105] on button "B At the front desk" at bounding box center [438, 110] width 295 height 23
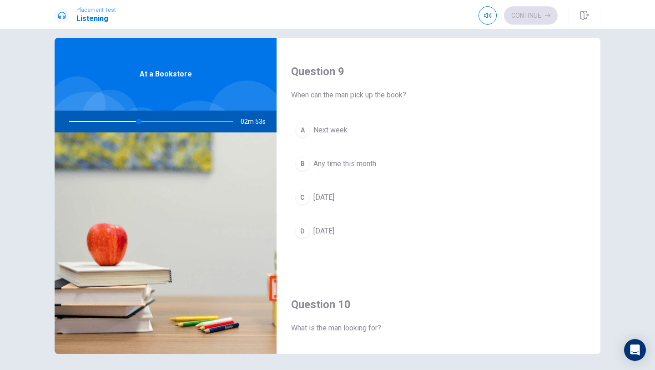
scroll to position [697, 0]
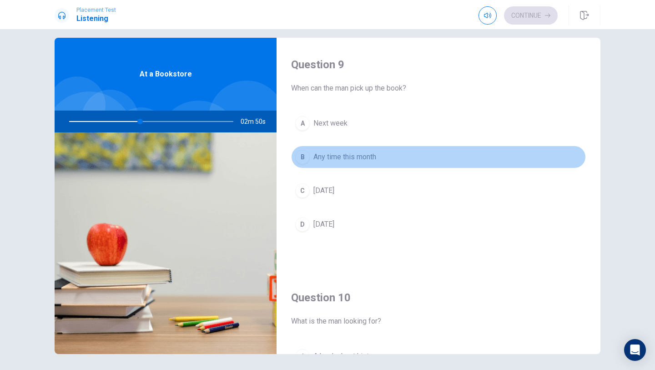
click at [396, 155] on button "B Any time this month" at bounding box center [438, 156] width 295 height 23
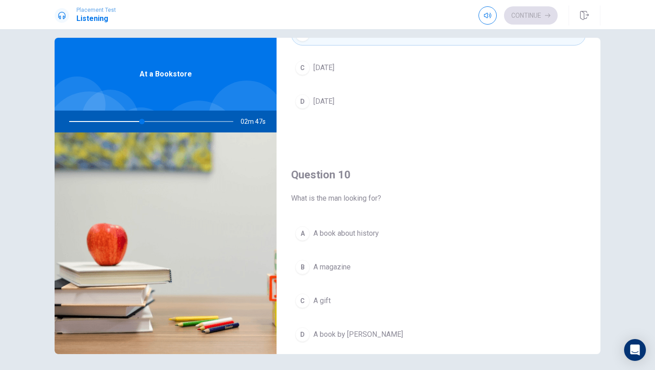
scroll to position [848, 0]
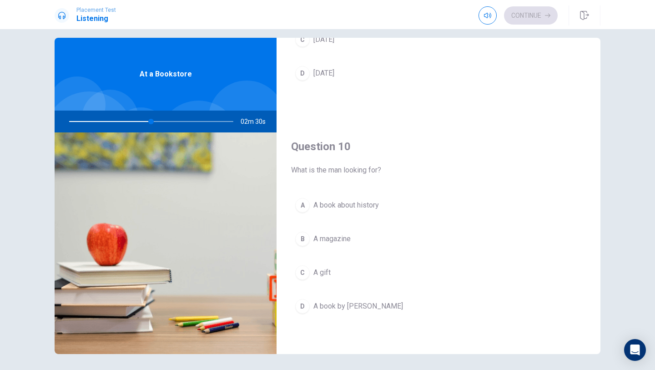
click at [391, 226] on div "A A book about history B A magazine C A gift D A book by [PERSON_NAME]" at bounding box center [438, 265] width 295 height 142
click at [387, 236] on button "B A magazine" at bounding box center [438, 238] width 295 height 23
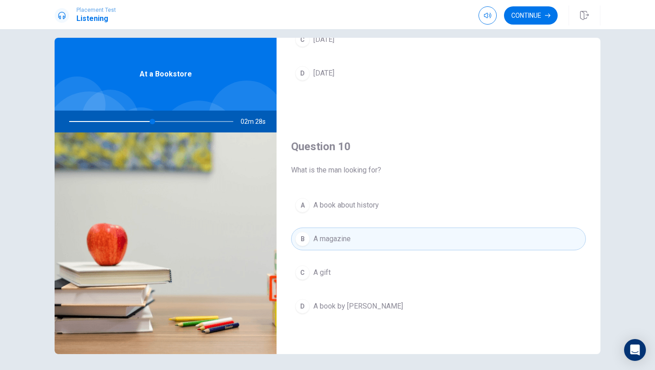
click at [422, 201] on button "A A book about history" at bounding box center [438, 205] width 295 height 23
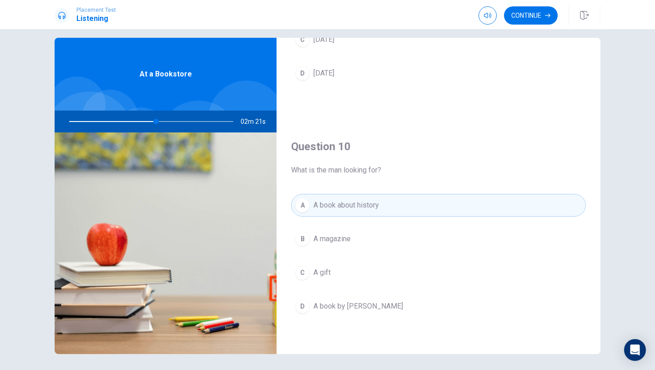
click at [435, 231] on button "B A magazine" at bounding box center [438, 238] width 295 height 23
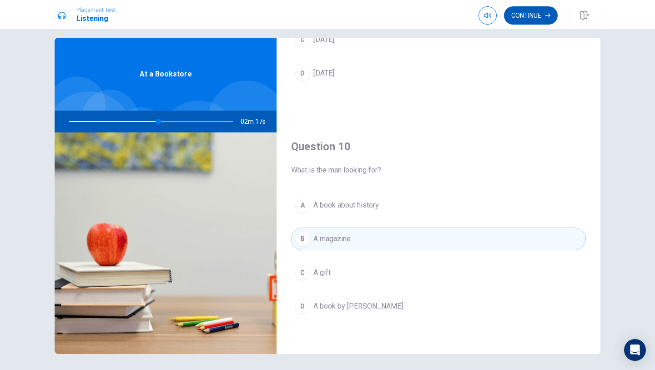
click at [550, 19] on button "Continue" at bounding box center [531, 15] width 54 height 18
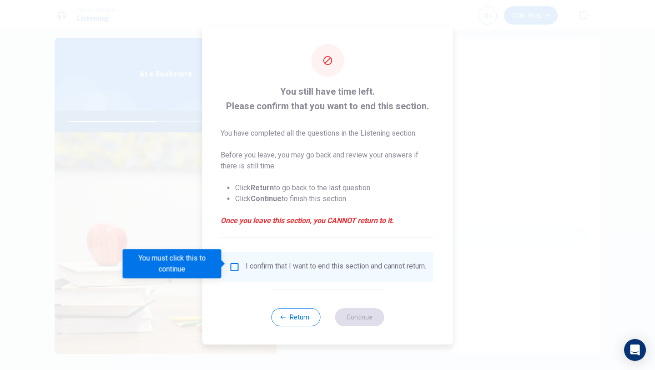
drag, startPoint x: 235, startPoint y: 264, endPoint x: 241, endPoint y: 265, distance: 5.9
click at [235, 264] on input "You must click this to continue" at bounding box center [234, 266] width 11 height 11
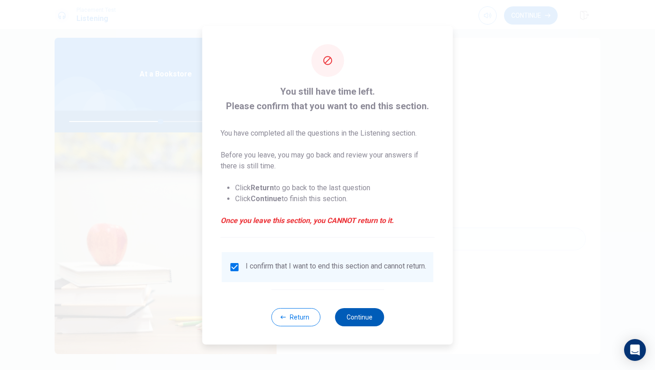
click at [349, 318] on button "Continue" at bounding box center [359, 317] width 49 height 18
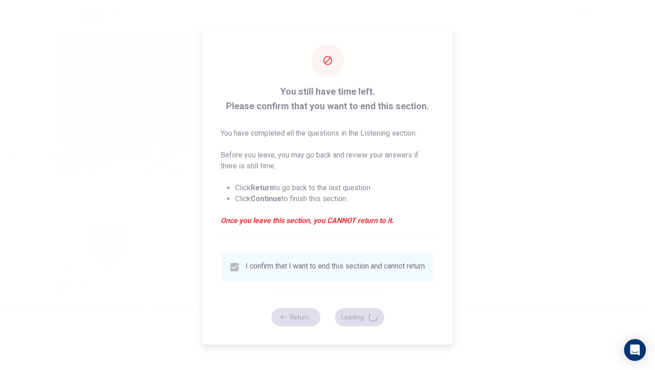
type input "57"
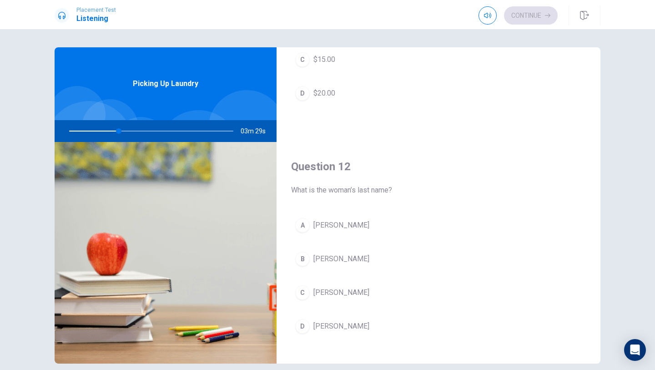
scroll to position [140, 0]
click at [378, 252] on button "[PERSON_NAME]" at bounding box center [438, 257] width 295 height 23
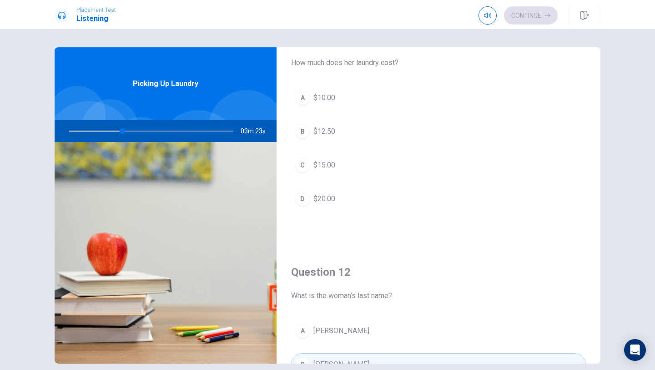
scroll to position [36, 0]
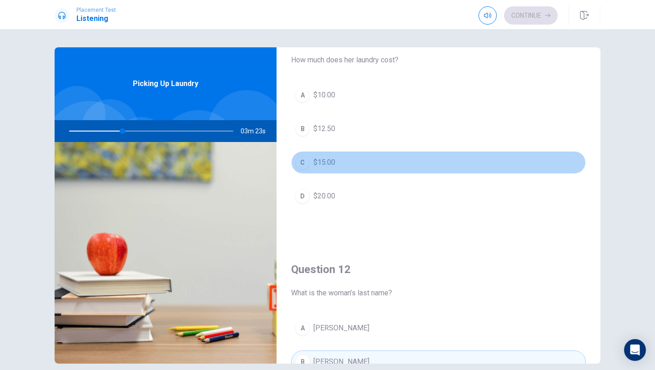
click at [384, 163] on button "C $15.00" at bounding box center [438, 162] width 295 height 23
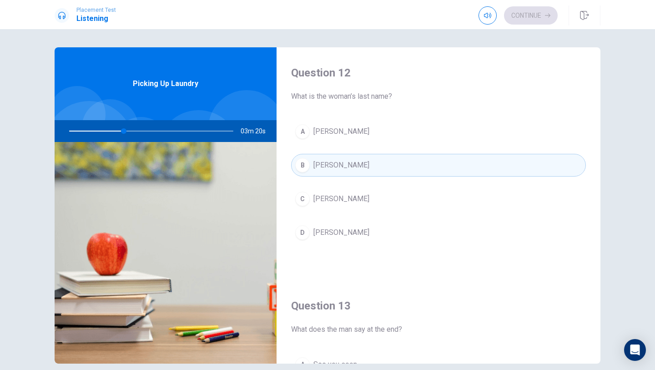
scroll to position [234, 0]
click at [393, 223] on button "[PERSON_NAME]" at bounding box center [438, 231] width 295 height 23
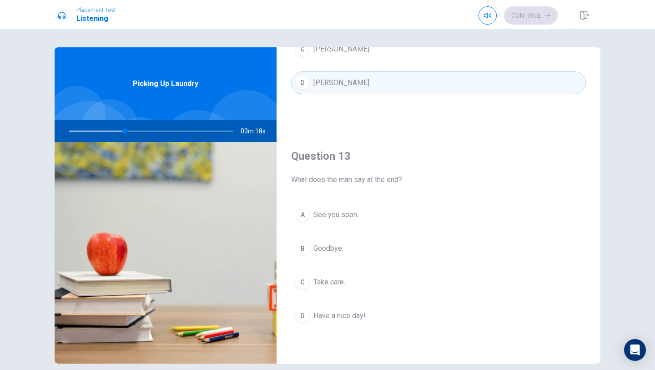
scroll to position [406, 0]
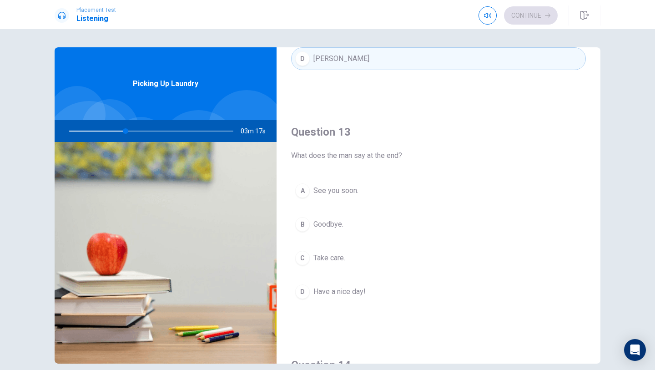
click at [387, 292] on button "D Have a nice day!" at bounding box center [438, 291] width 295 height 23
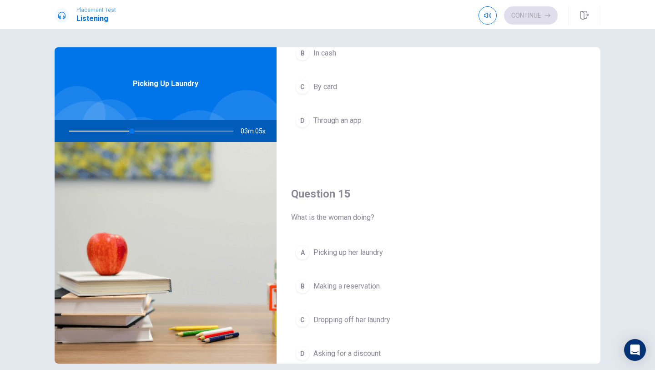
scroll to position [816, 0]
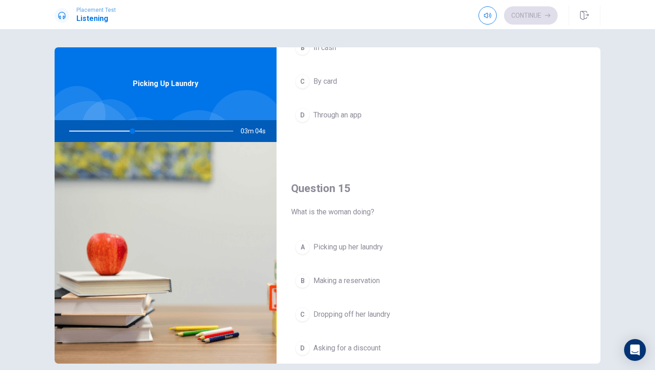
click at [417, 244] on button "A Picking up her laundry" at bounding box center [438, 247] width 295 height 23
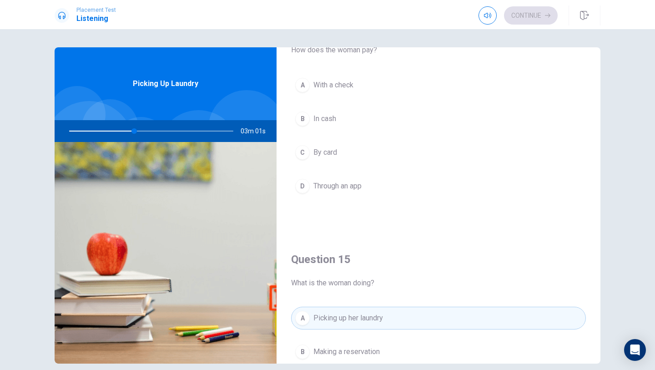
scroll to position [729, 0]
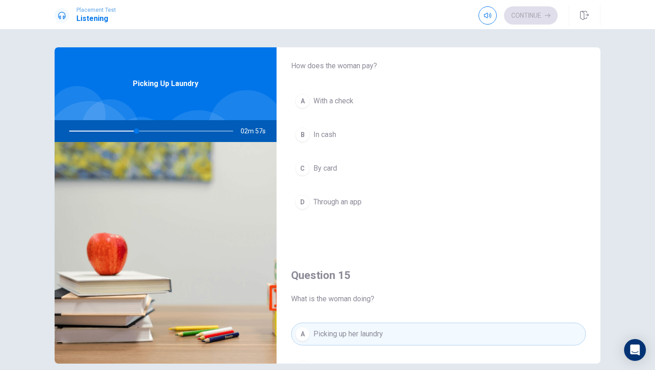
click at [377, 143] on button "B In cash" at bounding box center [438, 134] width 295 height 23
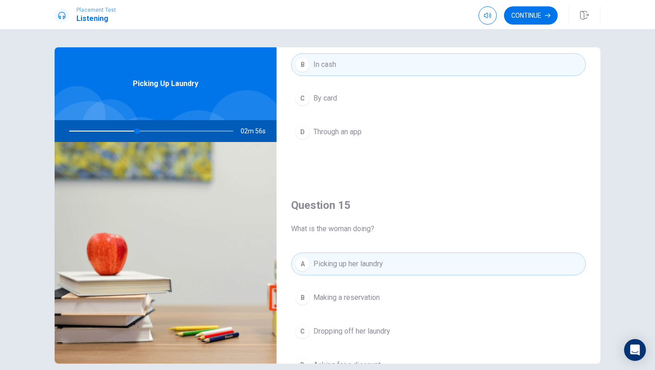
scroll to position [848, 0]
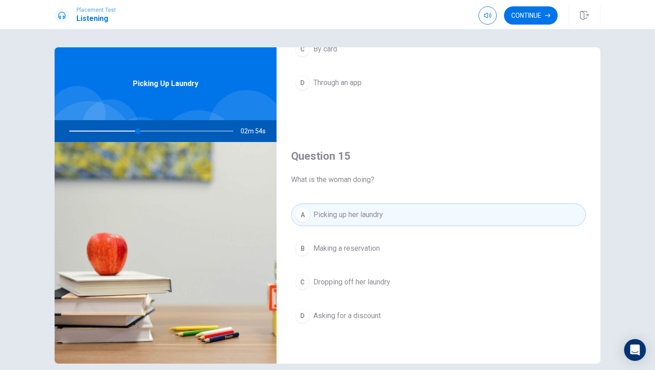
click at [547, 4] on div "Placement Test Listening Continue" at bounding box center [327, 14] width 655 height 29
click at [542, 20] on button "Continue" at bounding box center [531, 15] width 54 height 18
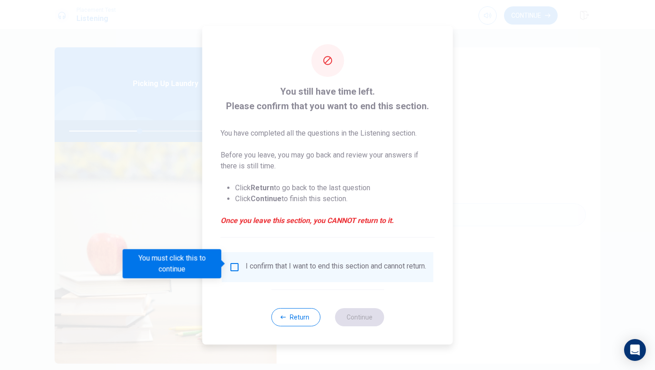
click at [239, 266] on div "I confirm that I want to end this section and cannot return." at bounding box center [327, 266] width 197 height 11
click at [235, 265] on input "You must click this to continue" at bounding box center [234, 266] width 11 height 11
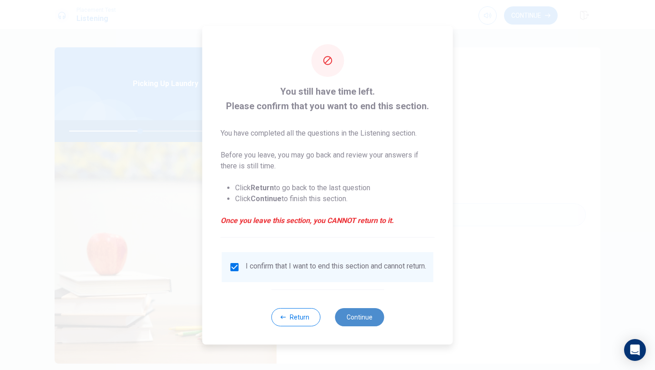
click at [346, 321] on button "Continue" at bounding box center [359, 317] width 49 height 18
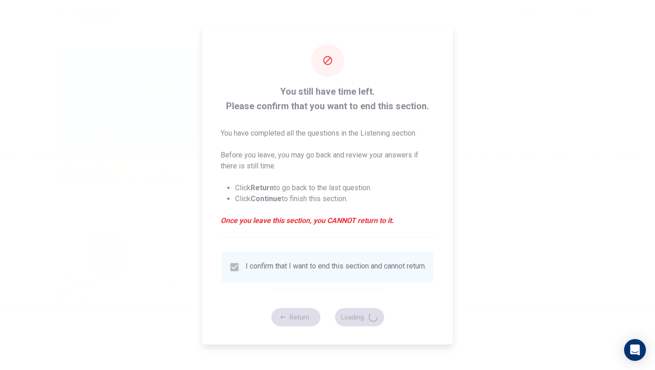
type input "44"
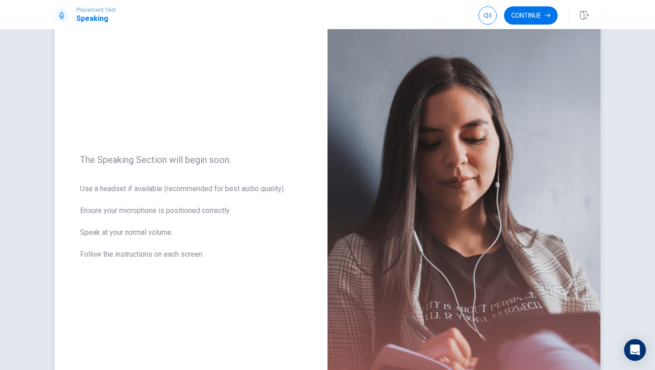
scroll to position [36, 0]
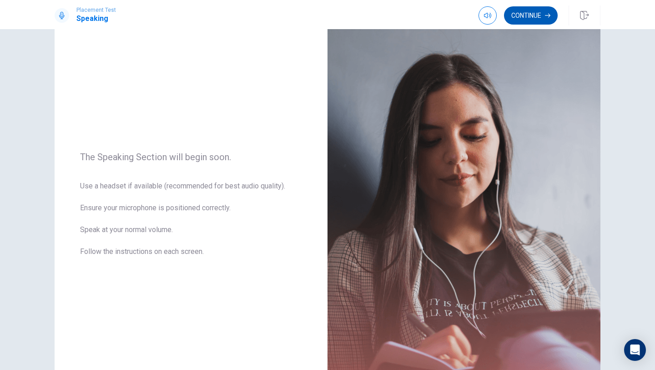
click at [518, 21] on button "Continue" at bounding box center [531, 15] width 54 height 18
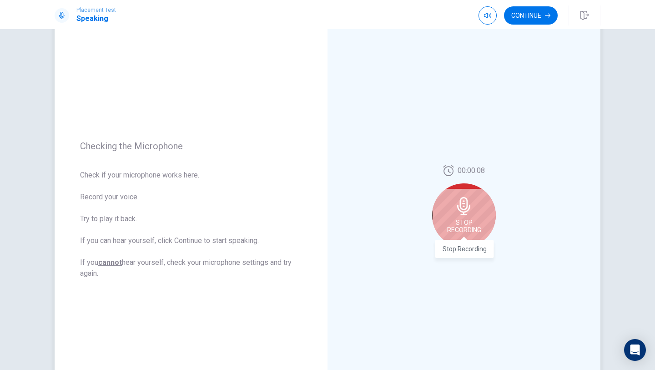
click at [472, 219] on span "Stop Recording" at bounding box center [464, 226] width 34 height 15
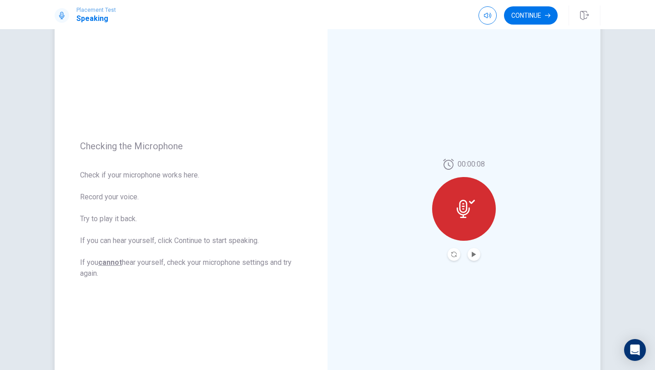
click at [472, 218] on div at bounding box center [464, 209] width 64 height 64
click at [471, 255] on icon "Play Audio" at bounding box center [473, 253] width 5 height 5
click at [455, 257] on button "Record Again" at bounding box center [453, 254] width 13 height 13
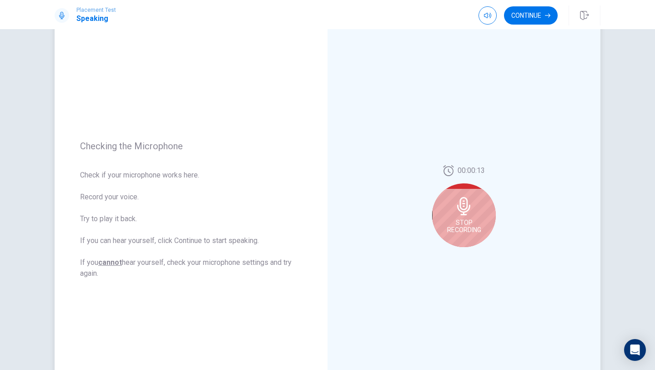
click at [474, 215] on div "Stop Recording" at bounding box center [464, 215] width 64 height 64
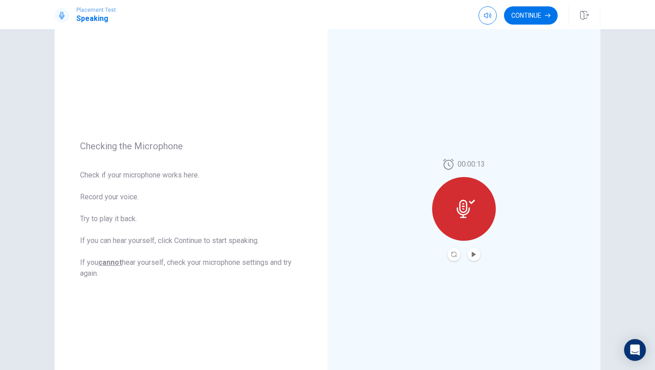
click at [479, 257] on button "Play Audio" at bounding box center [473, 254] width 13 height 13
click at [541, 23] on button "Continue" at bounding box center [531, 15] width 54 height 18
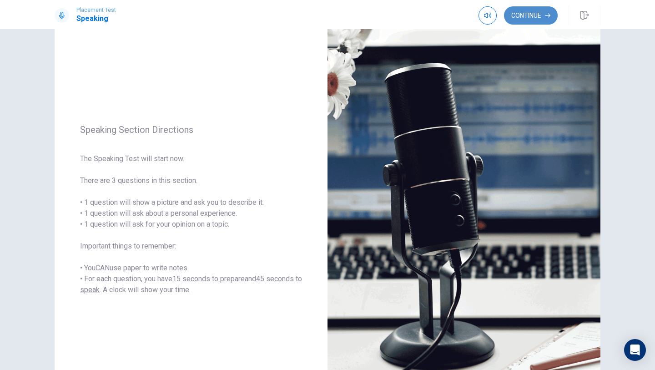
click at [547, 16] on icon "button" at bounding box center [547, 15] width 5 height 5
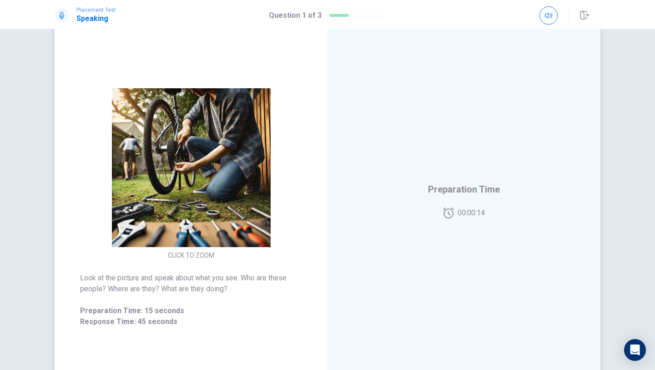
scroll to position [45, 0]
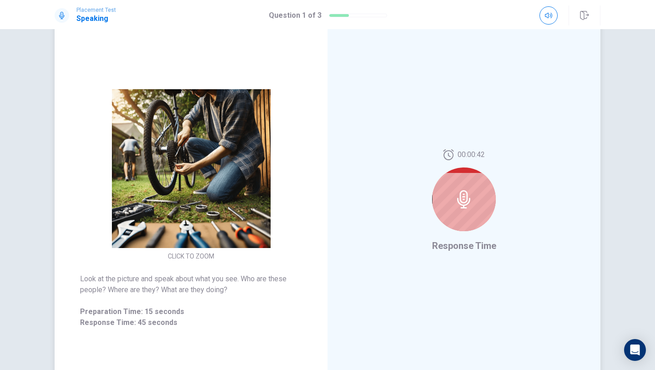
click at [472, 204] on icon at bounding box center [464, 199] width 18 height 18
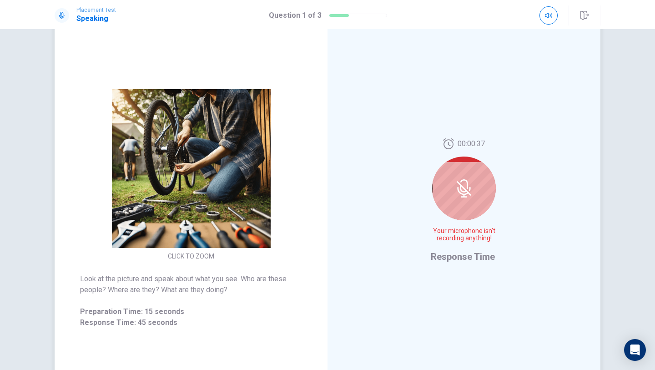
click at [466, 190] on icon at bounding box center [463, 188] width 7 height 8
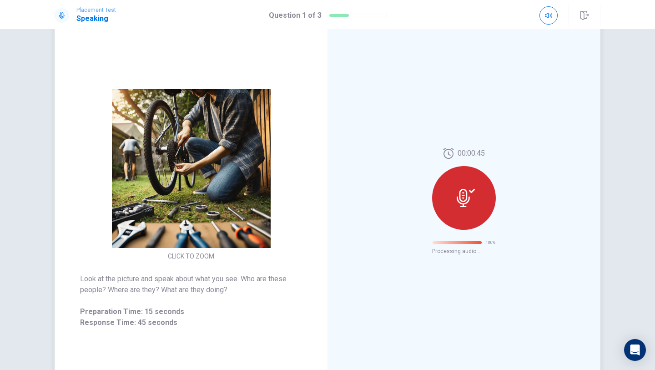
scroll to position [0, 0]
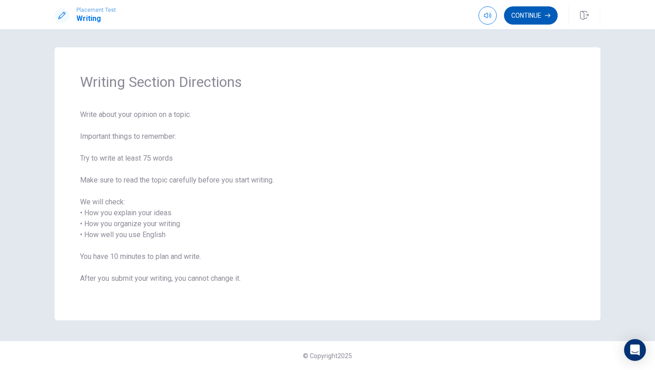
click at [541, 19] on button "Continue" at bounding box center [531, 15] width 54 height 18
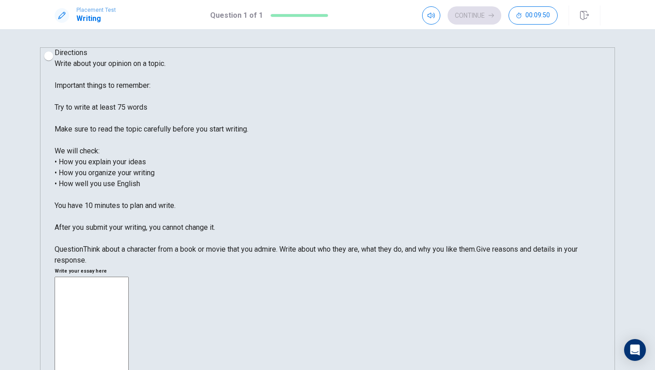
type textarea "M"
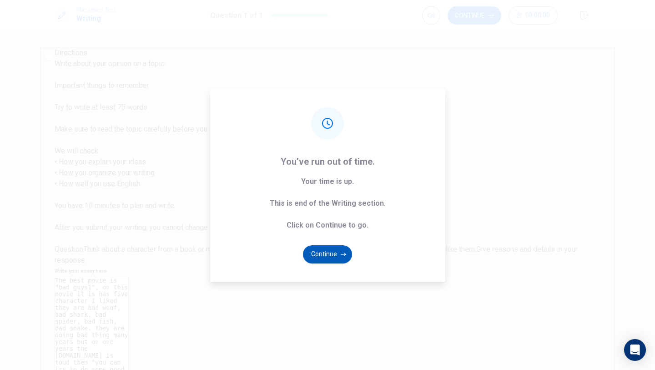
type textarea "The best movie is "bad guys1", on this movie it is has five character I liked t…"
click at [341, 256] on icon "button" at bounding box center [343, 253] width 5 height 5
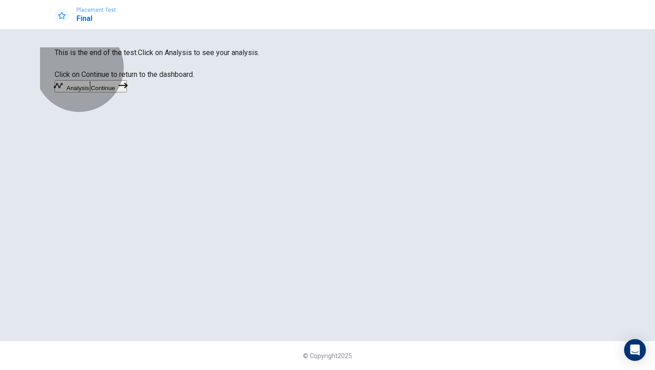
click at [127, 92] on button "Continue" at bounding box center [108, 86] width 37 height 12
